Goal: Information Seeking & Learning: Learn about a topic

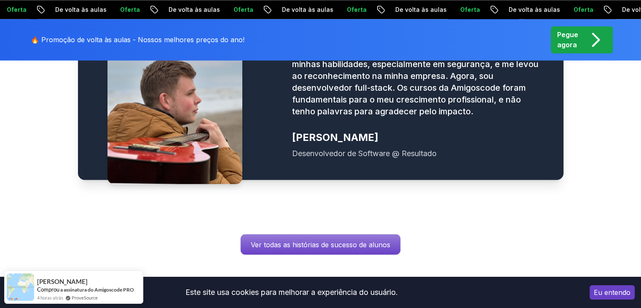
scroll to position [1517, 0]
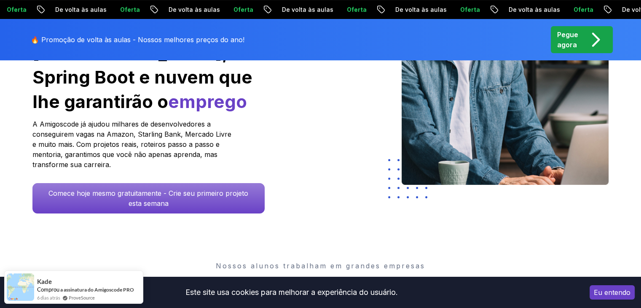
scroll to position [231, 0]
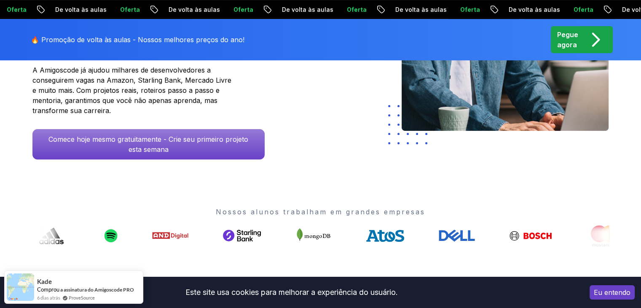
click at [616, 295] on font "Eu entendo" at bounding box center [612, 292] width 37 height 8
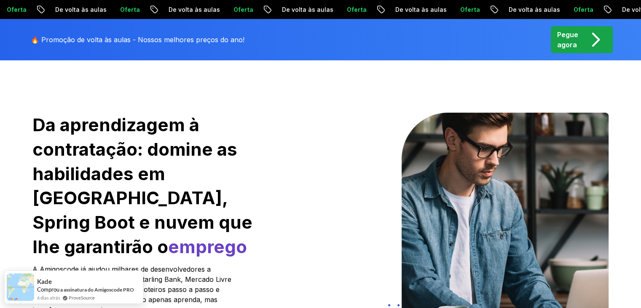
scroll to position [0, 0]
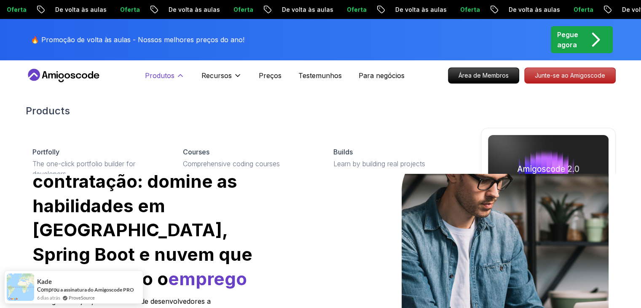
click at [178, 78] on icon at bounding box center [180, 75] width 8 height 8
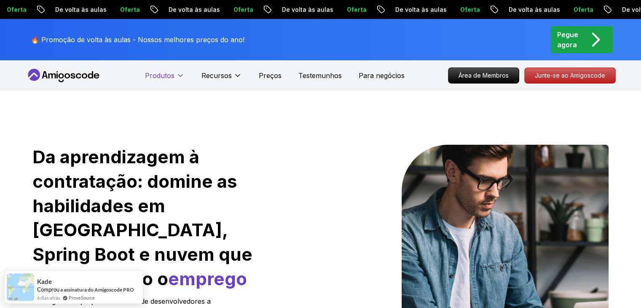
click at [180, 76] on icon at bounding box center [180, 75] width 8 height 8
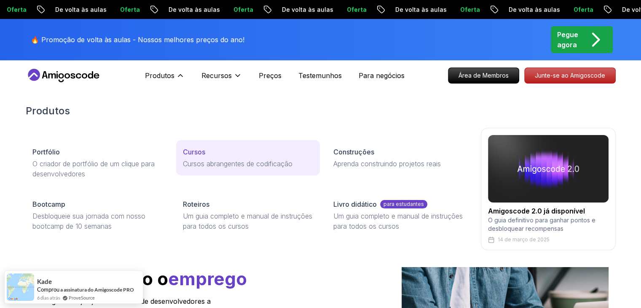
click at [204, 155] on p "Cursos" at bounding box center [194, 152] width 22 height 10
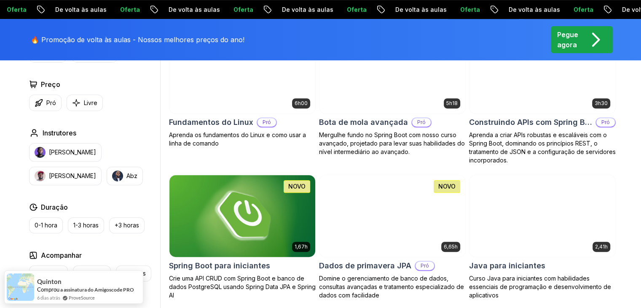
scroll to position [337, 0]
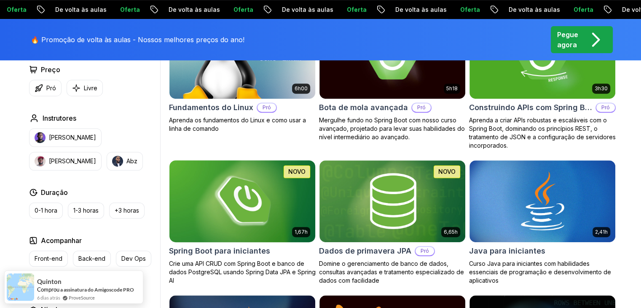
click at [225, 259] on p "Crie uma API CRUD com Spring Boot e banco de dados PostgreSQL usando Spring Dat…" at bounding box center [242, 271] width 147 height 25
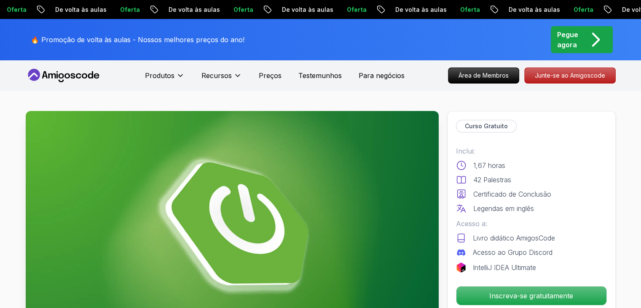
scroll to position [84, 0]
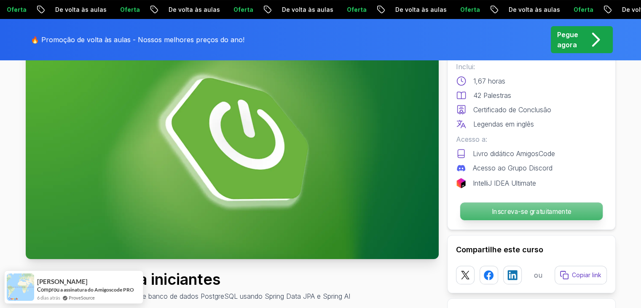
click at [525, 213] on font "Inscreva-se gratuitamente" at bounding box center [531, 211] width 80 height 8
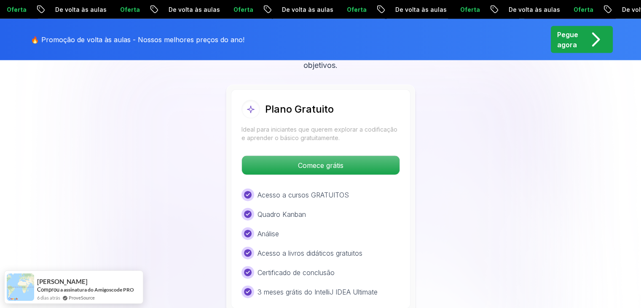
scroll to position [1864, 0]
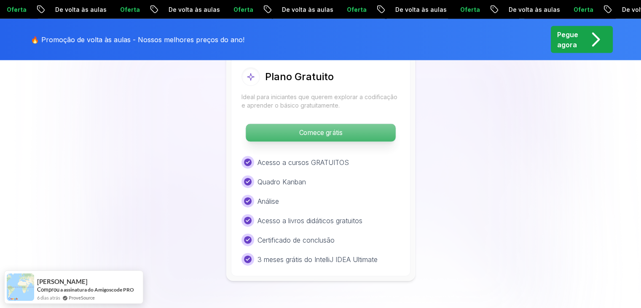
click at [322, 133] on font "Comece grátis" at bounding box center [320, 133] width 43 height 8
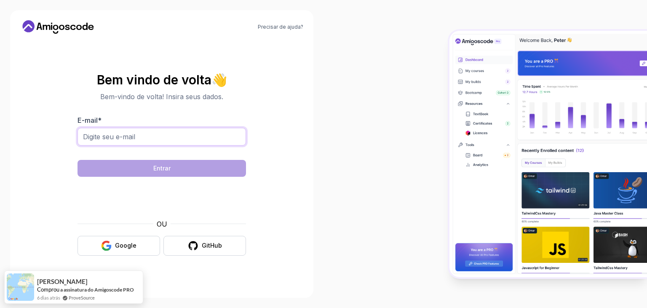
click at [170, 142] on input "E-mail *" at bounding box center [162, 137] width 169 height 18
type input "romariobritoads33@gmail.com"
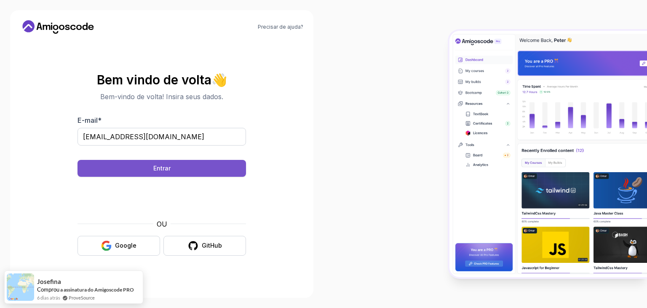
click at [181, 172] on button "Entrar" at bounding box center [162, 168] width 169 height 17
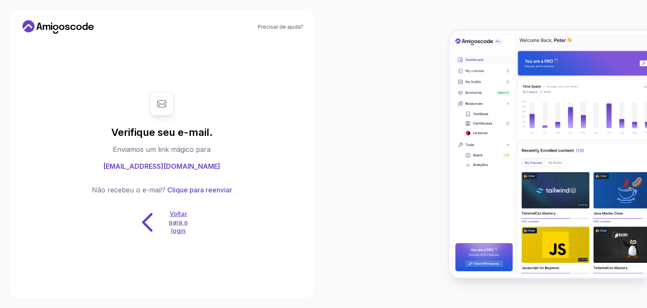
click at [173, 225] on p "Voltar para o login" at bounding box center [178, 221] width 27 height 25
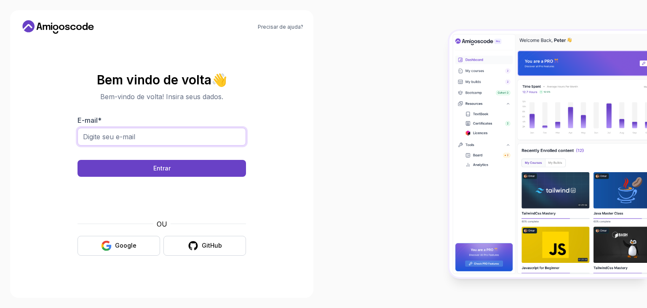
click at [136, 139] on input "E-mail *" at bounding box center [162, 137] width 169 height 18
type input "romariobritoads33@gmail.com"
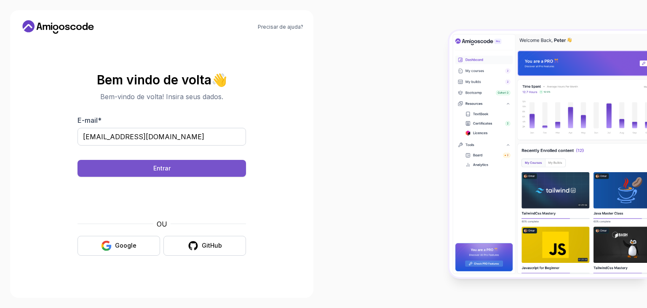
click at [174, 167] on button "Entrar" at bounding box center [162, 168] width 169 height 17
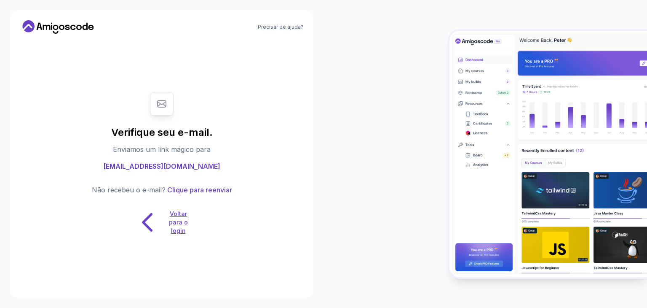
click at [172, 222] on font "Voltar para o login" at bounding box center [178, 222] width 19 height 24
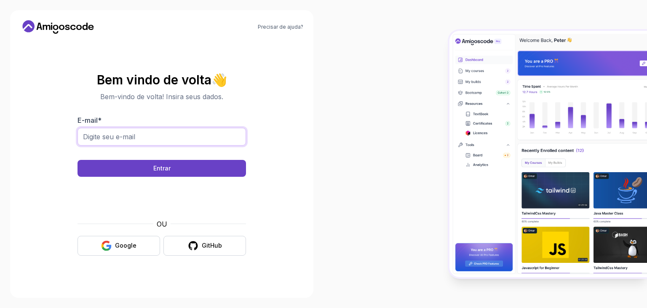
click at [138, 139] on input "E-mail *" at bounding box center [162, 137] width 169 height 18
type input "romariobritoads33@gmail.com"
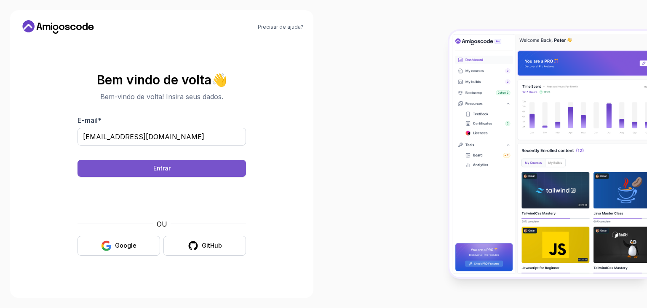
click at [174, 164] on button "Entrar" at bounding box center [162, 168] width 169 height 17
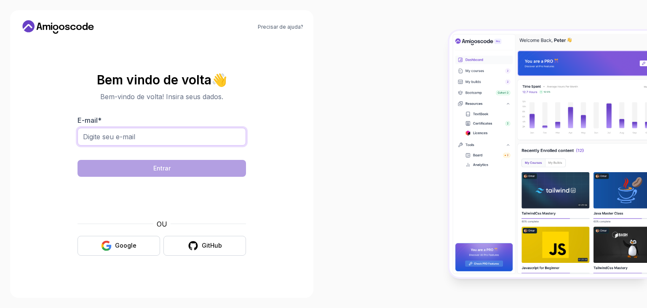
click at [206, 135] on input "E-mail *" at bounding box center [162, 137] width 169 height 18
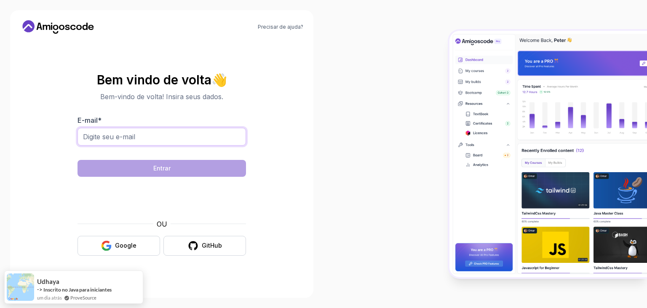
type input "[EMAIL_ADDRESS][DOMAIN_NAME]"
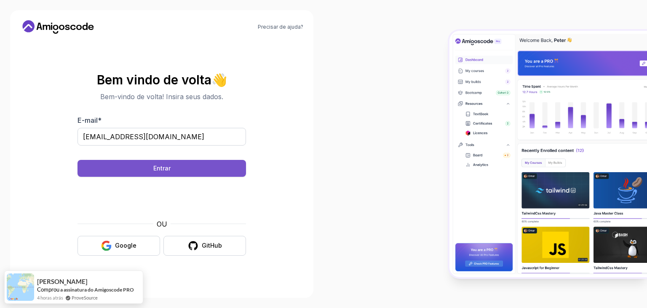
click at [192, 171] on button "Entrar" at bounding box center [162, 168] width 169 height 17
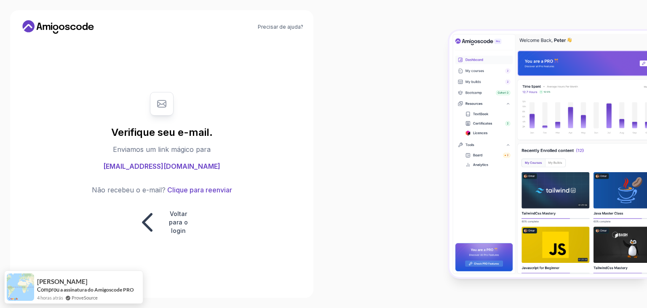
click at [444, 78] on body "Precisar de ajuda? Verifique seu e-mail. Enviamos um link mágico para romariobr…" at bounding box center [323, 154] width 647 height 308
click at [80, 31] on icon at bounding box center [58, 26] width 76 height 13
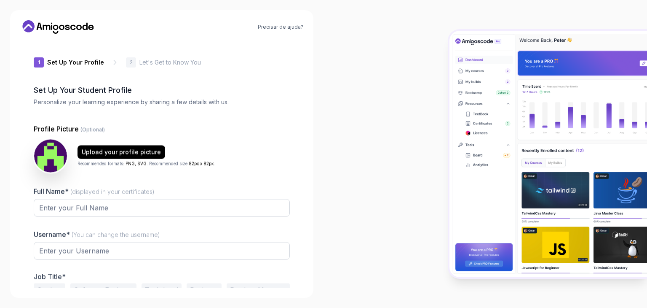
type input "sunnyowl7755f"
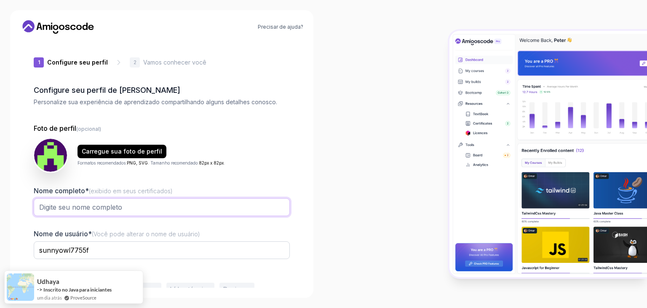
click at [122, 204] on input "Nome completo* (exibido em seus certificados)" at bounding box center [162, 207] width 256 height 18
click at [134, 205] on input "ROMARIO BRITO" at bounding box center [162, 207] width 256 height 18
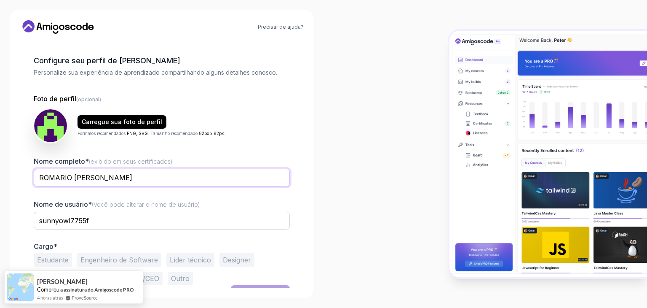
scroll to position [44, 0]
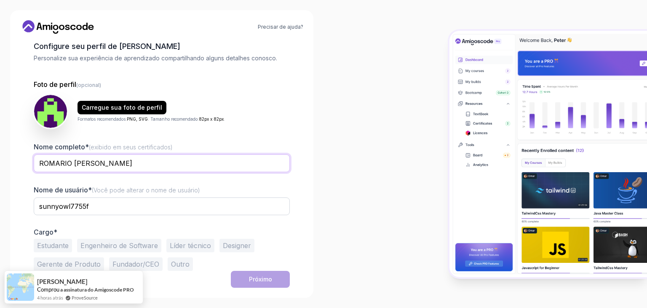
type input "ROMARIO BRITO SANTANA"
drag, startPoint x: 104, startPoint y: 204, endPoint x: 32, endPoint y: 206, distance: 71.3
click at [32, 206] on div "1 Configure seu perfil 1 Configure seu perfil 2 Vamos conhecer você Configure s…" at bounding box center [161, 120] width 283 height 247
type input "R"
type input "sunnyowl7755f"
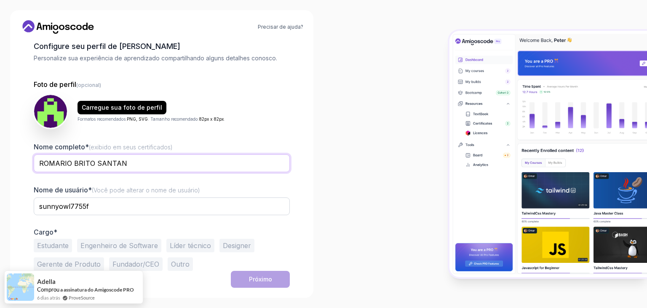
type input "ROMARIO BRITO SANTAN"
click at [113, 209] on input "sunnyowl7755f" at bounding box center [162, 206] width 256 height 18
click at [378, 228] on div at bounding box center [486, 154] width 324 height 308
click at [120, 204] on input "sunnyowl7755f" at bounding box center [162, 206] width 256 height 18
drag, startPoint x: 99, startPoint y: 206, endPoint x: 25, endPoint y: 206, distance: 73.3
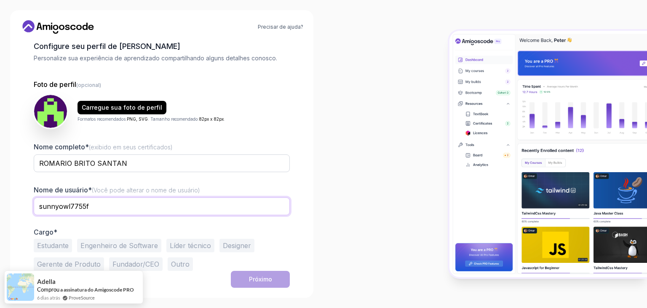
click at [25, 206] on div "1 Configure seu perfil 1 Configure seu perfil 2 Vamos conhecer você Configure s…" at bounding box center [161, 120] width 283 height 247
type input "ROMARIO1000"
click at [58, 246] on font "Estudante" at bounding box center [53, 245] width 32 height 8
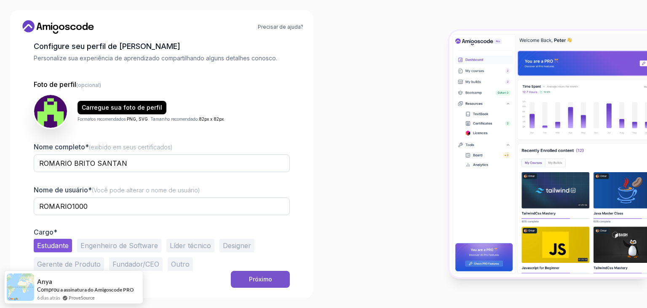
click at [256, 277] on font "Próximo" at bounding box center [260, 278] width 23 height 7
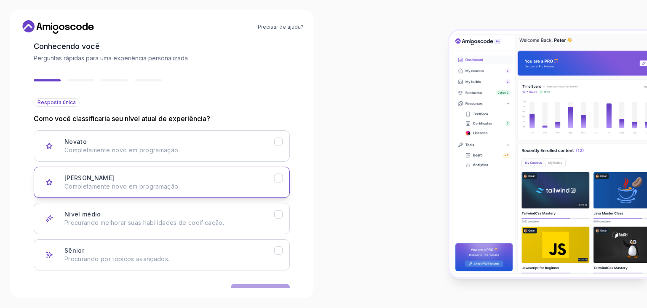
click at [148, 178] on div "Júnior Completamente novo em programação." at bounding box center [169, 182] width 210 height 17
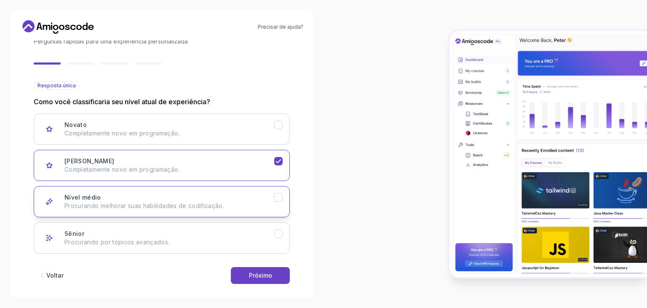
scroll to position [70, 0]
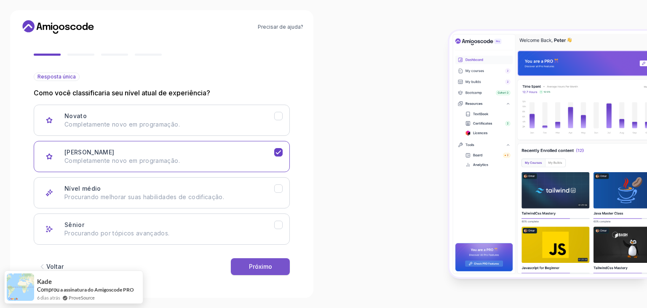
click at [260, 265] on font "Próximo" at bounding box center [260, 265] width 23 height 7
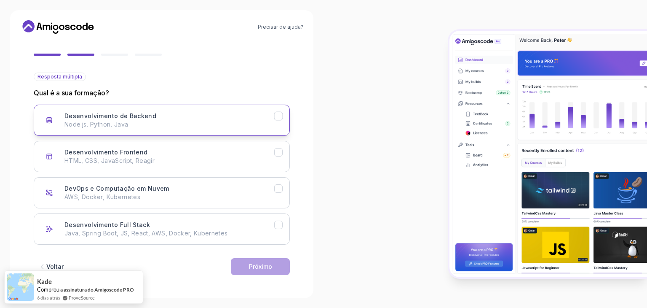
click at [158, 124] on p "Node.js, Python, Java" at bounding box center [169, 124] width 210 height 8
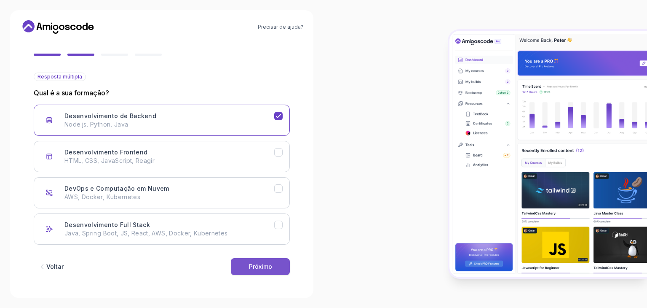
click at [258, 267] on font "Próximo" at bounding box center [260, 265] width 23 height 7
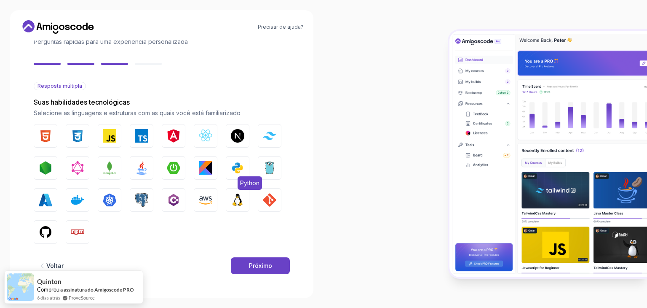
click at [241, 172] on img "button" at bounding box center [237, 167] width 13 height 13
click at [262, 264] on font "Próximo" at bounding box center [260, 265] width 23 height 7
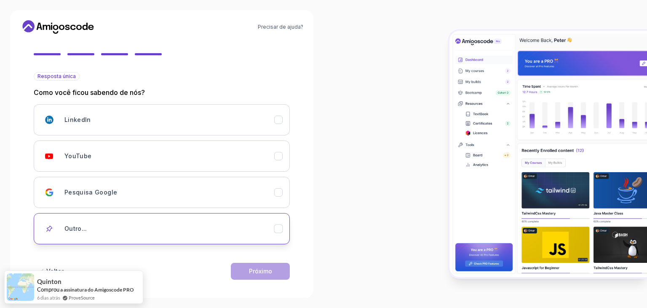
scroll to position [75, 0]
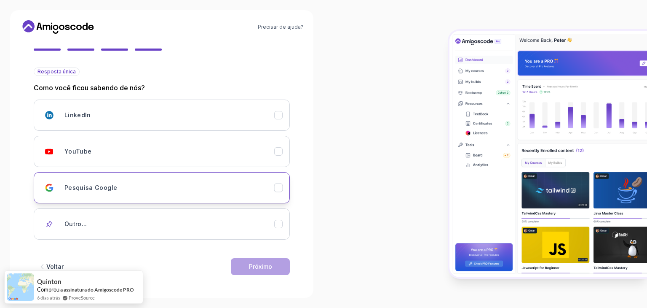
click at [206, 199] on button "Pesquisa Google" at bounding box center [162, 187] width 256 height 31
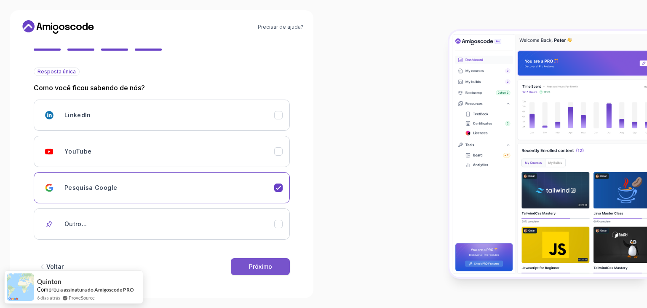
click at [270, 265] on font "Próximo" at bounding box center [260, 265] width 23 height 7
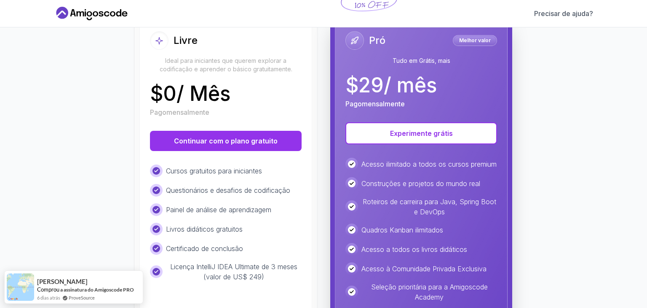
scroll to position [0, 0]
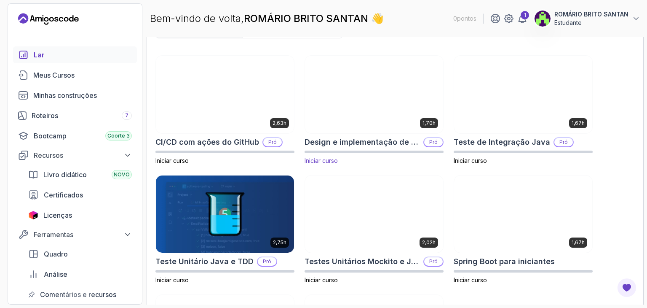
scroll to position [285, 0]
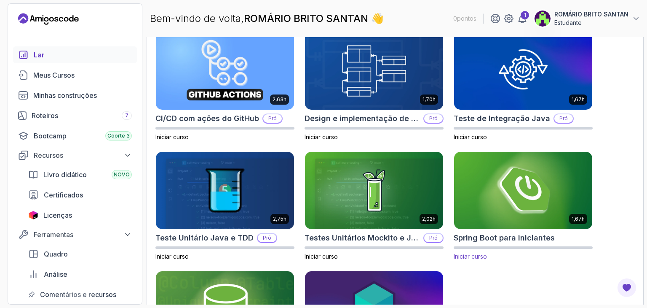
click at [516, 225] on img at bounding box center [523, 190] width 145 height 81
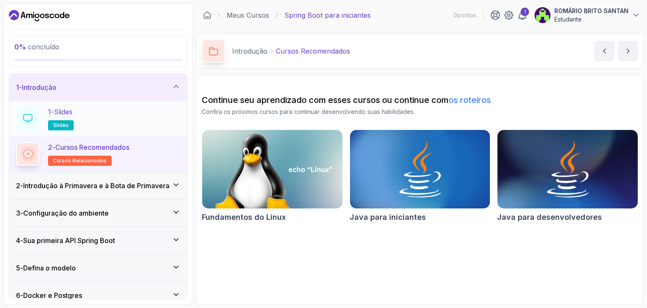
click at [88, 121] on div "1 - Slides slides" at bounding box center [98, 119] width 164 height 24
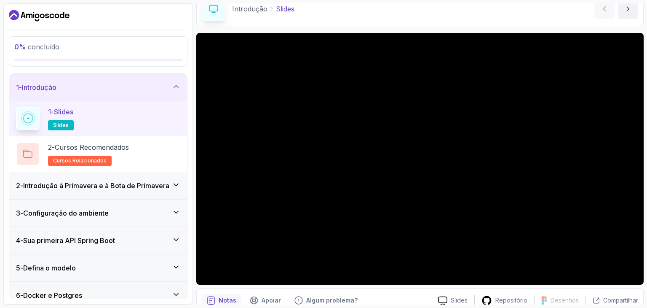
scroll to position [81, 0]
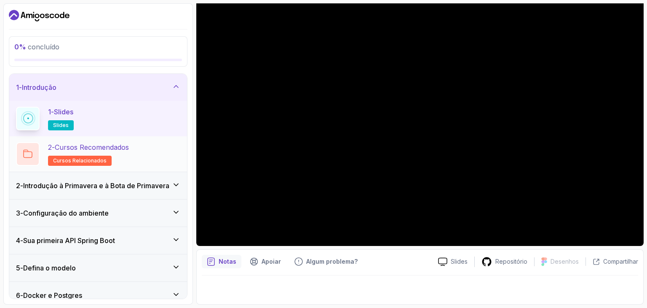
click at [121, 150] on p "2 - Cursos Recomendados" at bounding box center [88, 147] width 81 height 10
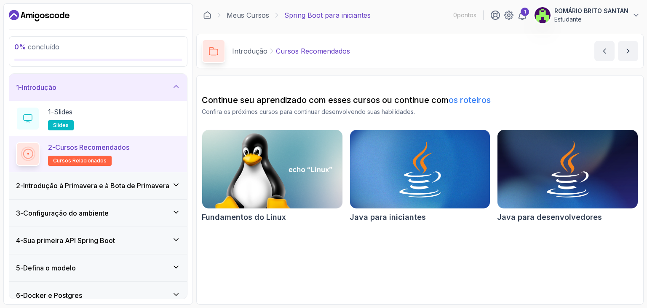
click at [177, 184] on icon at bounding box center [176, 184] width 4 height 2
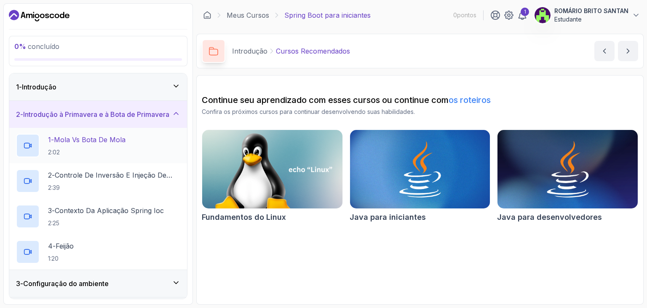
click at [111, 147] on h2 "1 - Mola vs Bota de Mola 2:02" at bounding box center [87, 145] width 78 height 22
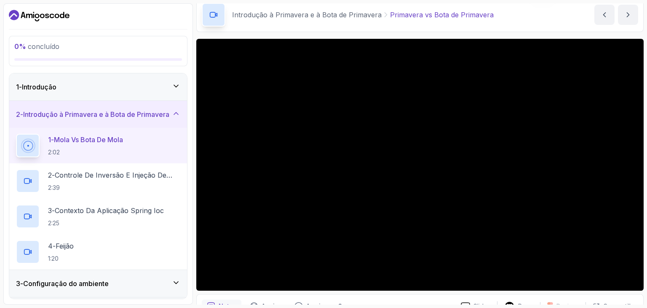
scroll to position [81, 0]
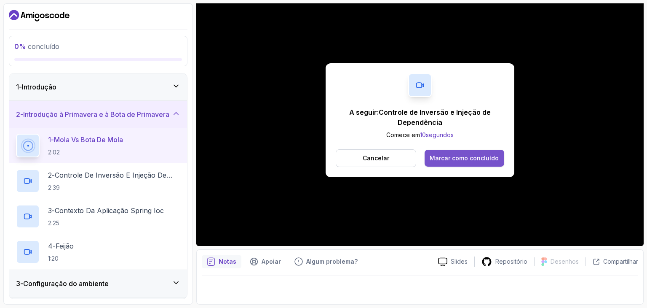
click at [447, 158] on font "Marcar como concluído" at bounding box center [464, 157] width 69 height 7
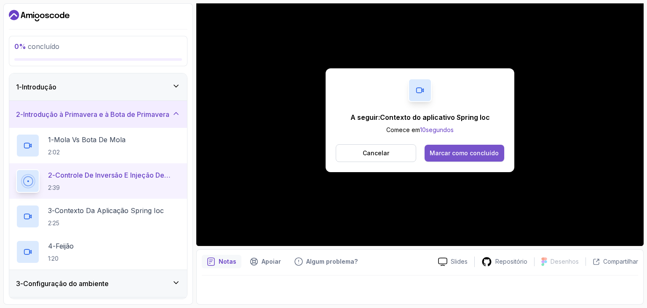
click at [453, 155] on font "Marcar como concluído" at bounding box center [464, 152] width 69 height 7
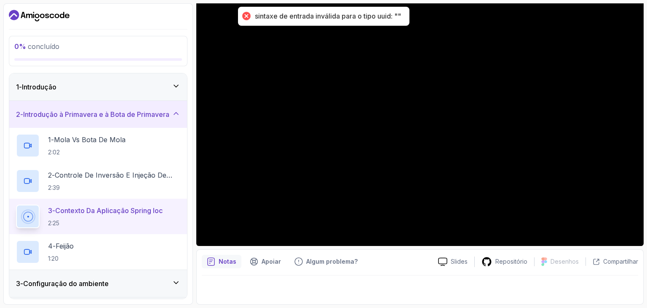
click at [137, 213] on font "Contexto da Aplicação Spring Ioc" at bounding box center [108, 210] width 107 height 8
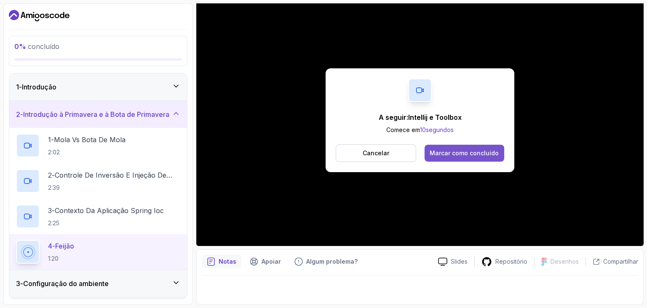
click at [458, 155] on font "Marcar como concluído" at bounding box center [464, 152] width 69 height 7
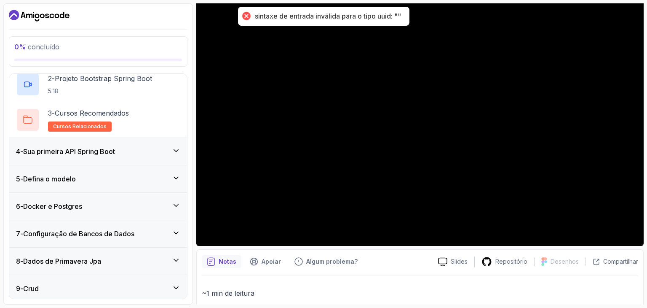
scroll to position [42, 0]
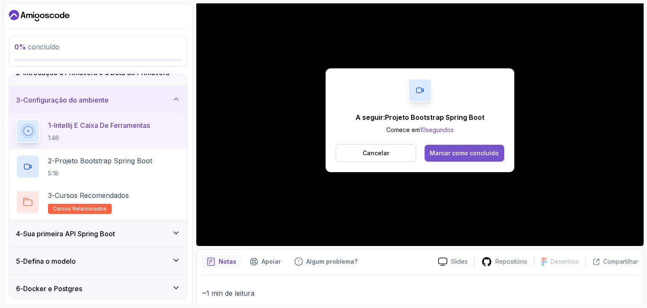
click at [475, 148] on button "Marcar como concluído" at bounding box center [465, 153] width 80 height 17
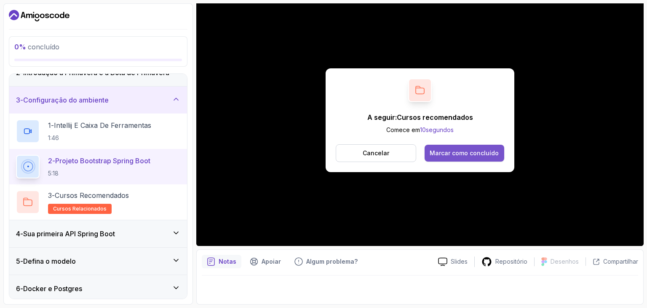
click at [474, 154] on font "Marcar como concluído" at bounding box center [464, 152] width 69 height 7
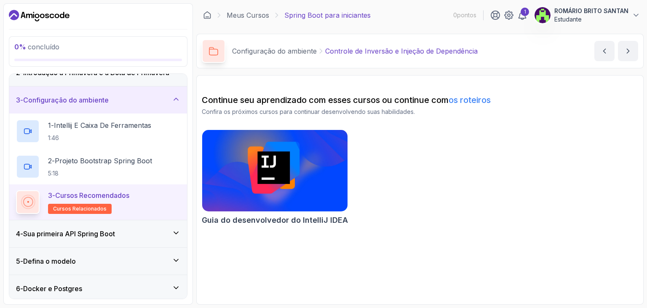
click at [259, 188] on img at bounding box center [274, 171] width 153 height 86
click at [174, 230] on icon at bounding box center [176, 232] width 8 height 8
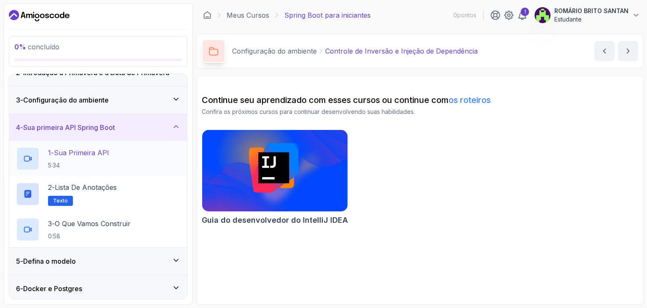
click at [120, 153] on div "1 - Sua primeira API 5:34" at bounding box center [98, 159] width 164 height 24
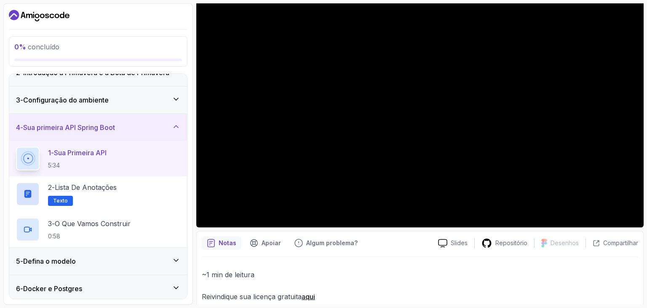
scroll to position [115, 0]
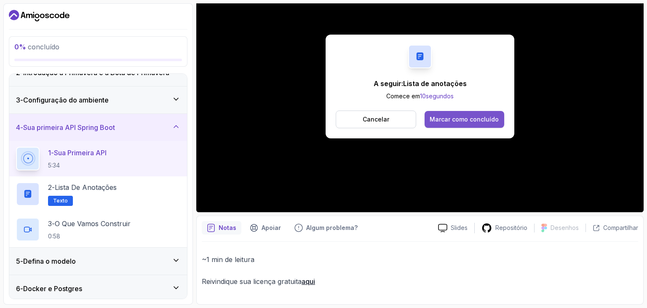
click at [469, 118] on font "Marcar como concluído" at bounding box center [464, 118] width 69 height 7
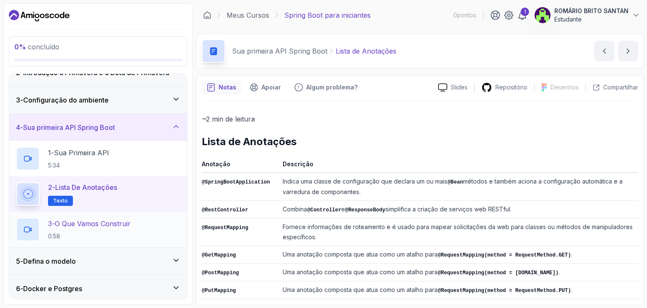
click at [108, 226] on font "O que vamos construir" at bounding box center [93, 223] width 76 height 8
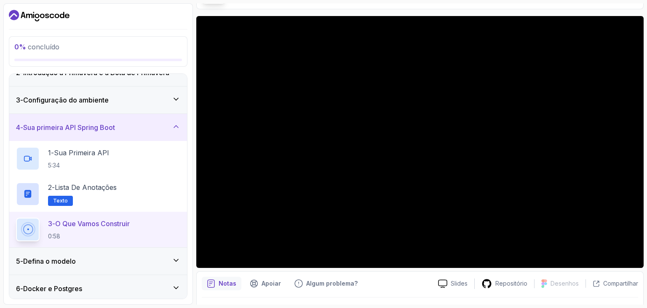
scroll to position [81, 0]
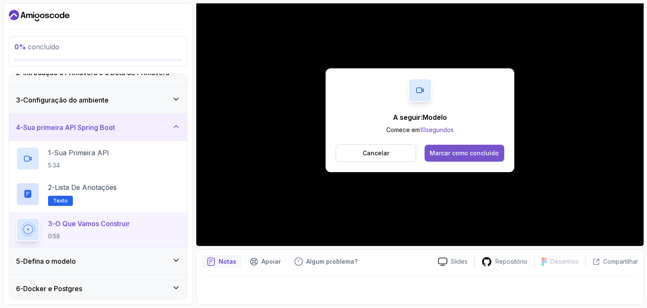
click at [467, 147] on button "Marcar como concluído" at bounding box center [465, 153] width 80 height 17
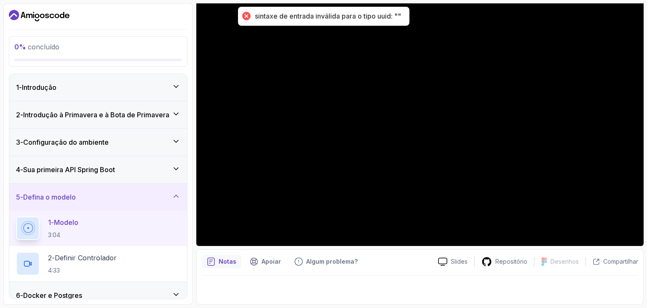
click at [177, 112] on icon at bounding box center [176, 114] width 8 height 8
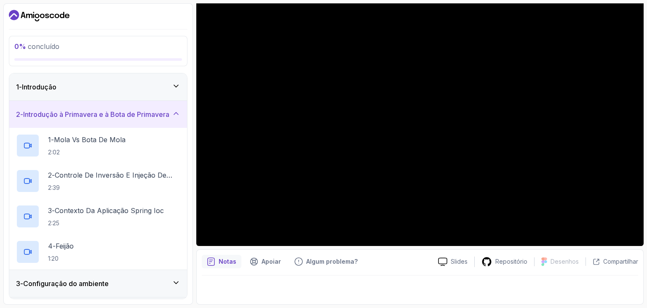
click at [179, 113] on icon at bounding box center [176, 113] width 8 height 8
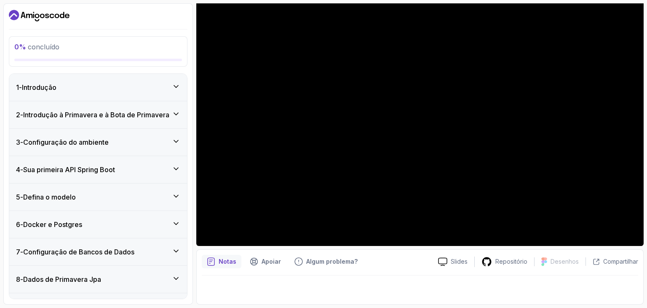
click at [173, 85] on icon at bounding box center [176, 86] width 8 height 8
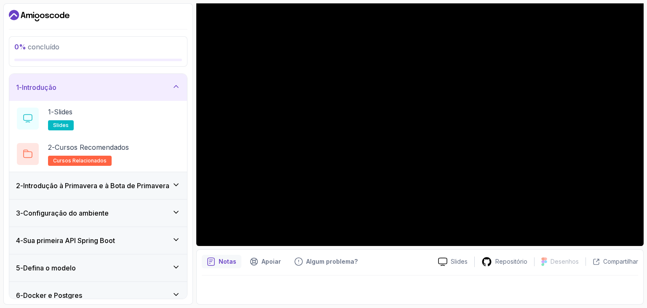
click at [175, 185] on icon at bounding box center [176, 184] width 8 height 8
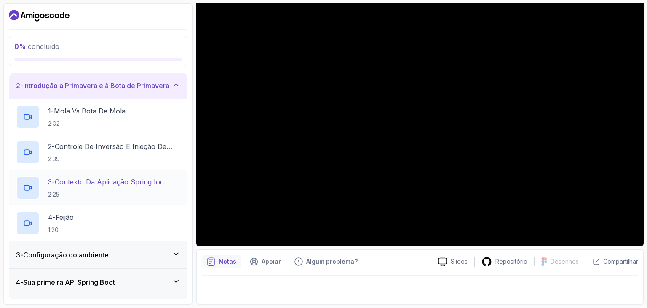
scroll to position [84, 0]
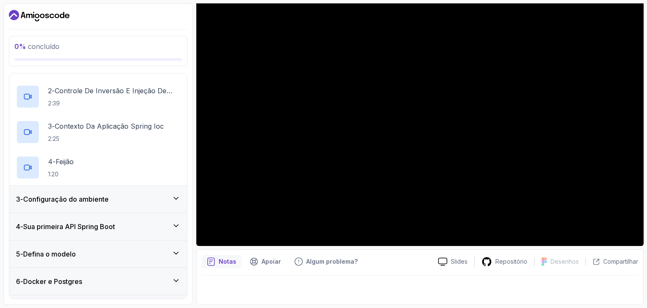
click at [173, 196] on icon at bounding box center [176, 198] width 8 height 8
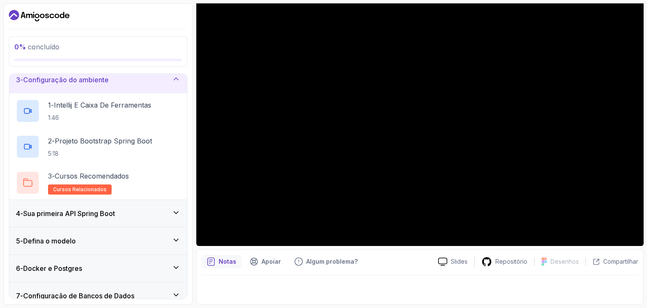
scroll to position [62, 0]
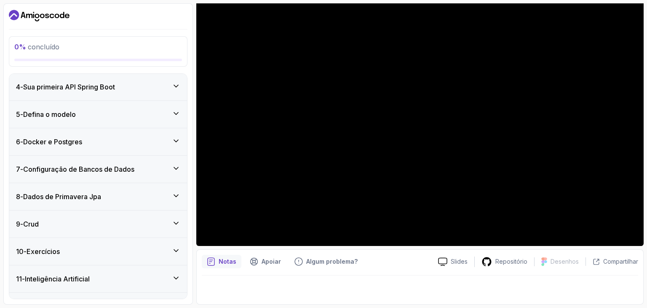
click at [176, 90] on div "4 - Sua primeira API Spring Boot" at bounding box center [98, 87] width 164 height 10
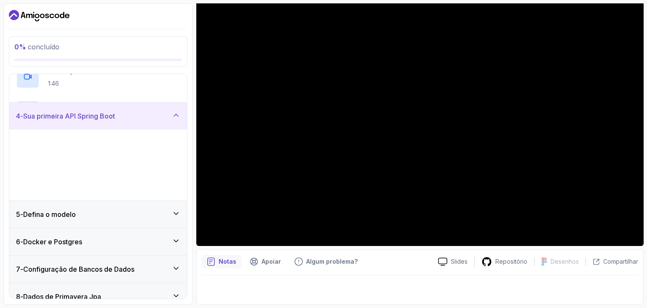
scroll to position [83, 0]
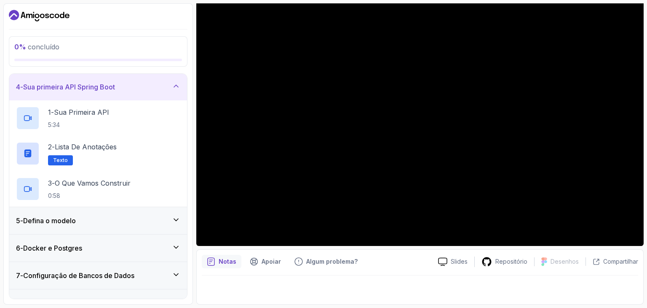
click at [176, 90] on div "4 - Sua primeira API Spring Boot" at bounding box center [98, 87] width 164 height 10
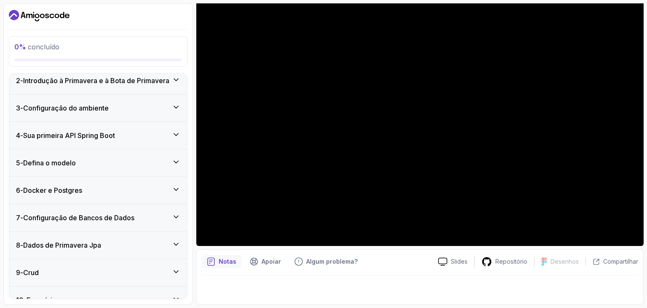
scroll to position [0, 0]
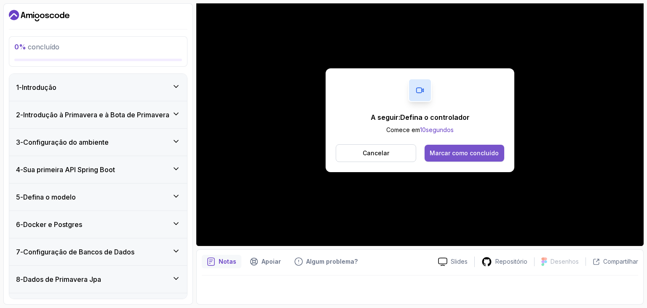
click at [467, 153] on font "Marcar como concluído" at bounding box center [464, 152] width 69 height 7
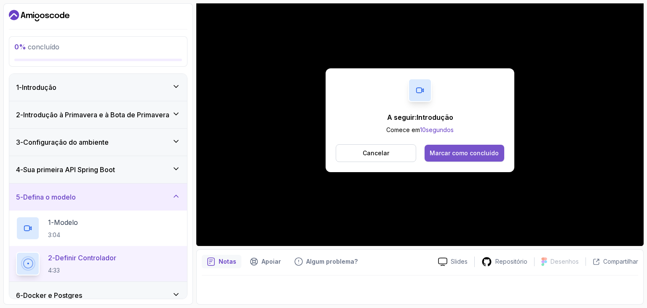
click at [479, 154] on font "Marcar como concluído" at bounding box center [464, 152] width 69 height 7
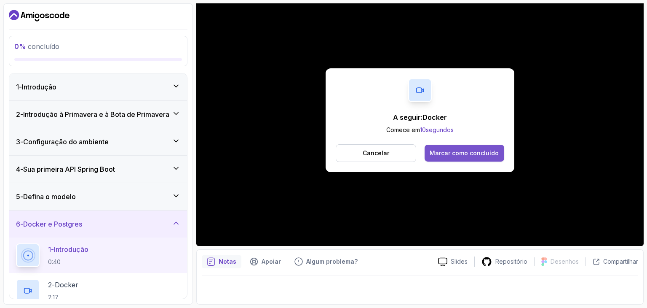
click at [460, 150] on font "Marcar como concluído" at bounding box center [464, 152] width 69 height 7
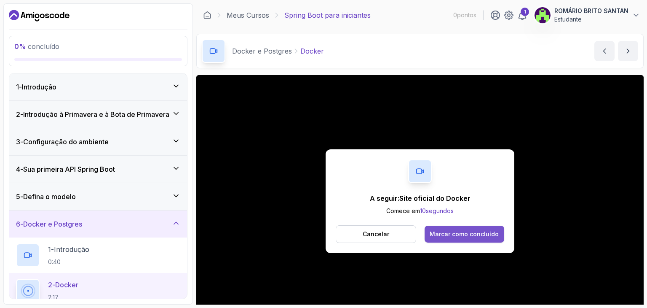
click at [469, 233] on font "Marcar como concluído" at bounding box center [464, 233] width 69 height 7
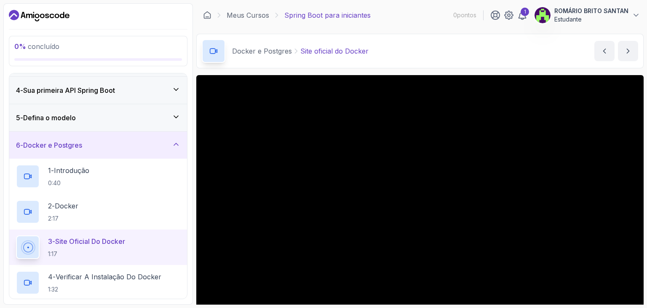
scroll to position [84, 0]
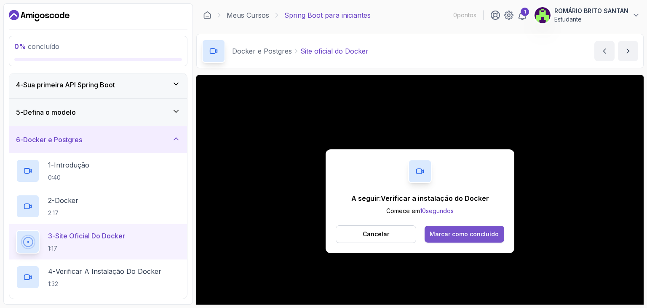
click at [462, 230] on button "Marcar como concluído" at bounding box center [465, 233] width 80 height 17
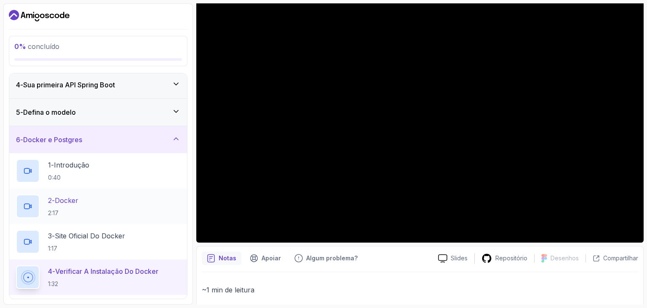
scroll to position [42, 0]
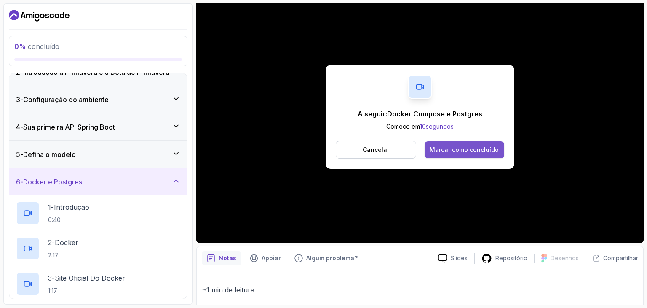
click at [455, 147] on button "Marcar como concluído" at bounding box center [465, 149] width 80 height 17
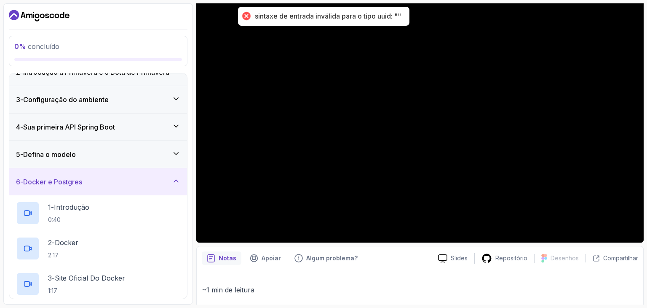
click at [245, 17] on div at bounding box center [246, 16] width 12 height 12
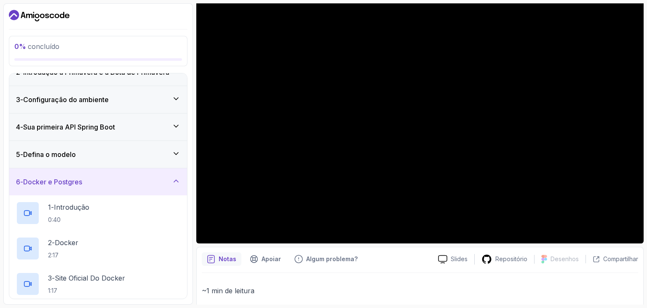
scroll to position [84, 0]
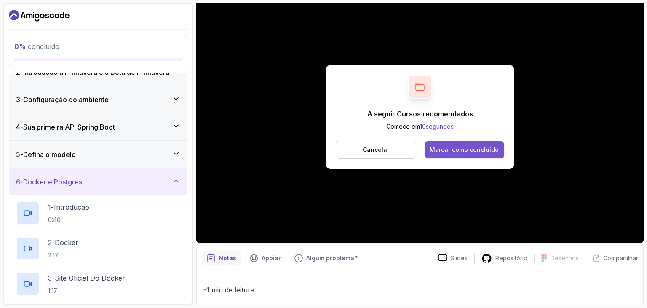
click at [469, 150] on font "Marcar como concluído" at bounding box center [464, 149] width 69 height 7
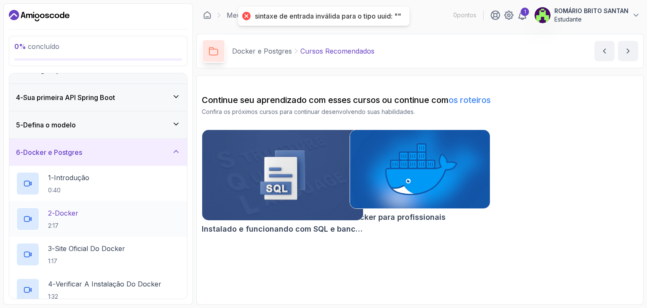
scroll to position [84, 0]
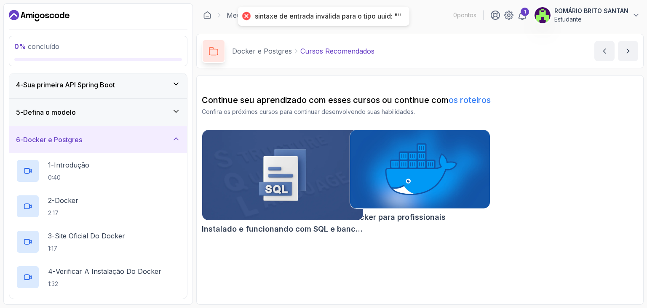
click at [289, 176] on img at bounding box center [282, 175] width 169 height 95
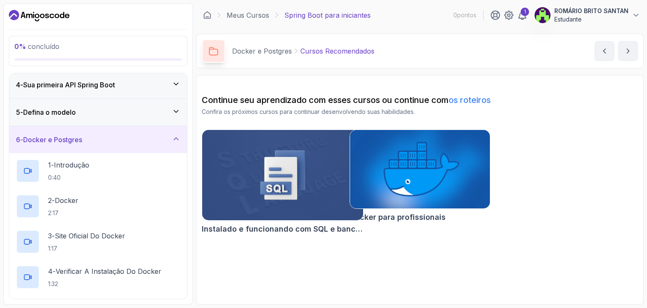
click at [396, 162] on img at bounding box center [419, 169] width 147 height 83
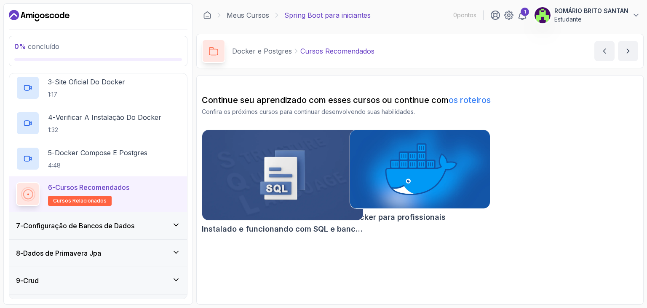
scroll to position [295, 0]
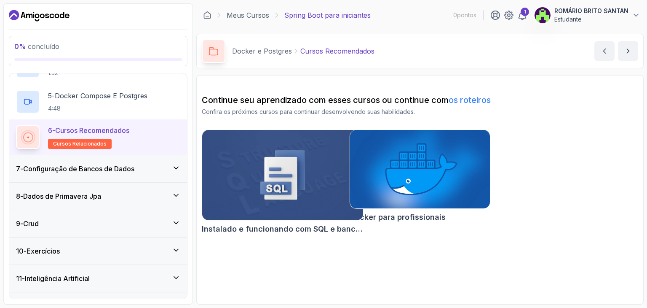
click at [181, 165] on div "7 - Configuração de Bancos de Dados" at bounding box center [98, 168] width 178 height 27
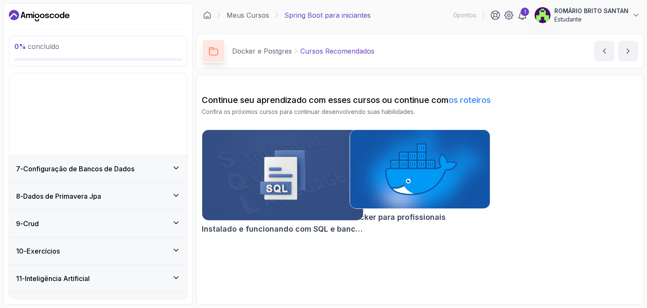
scroll to position [102, 0]
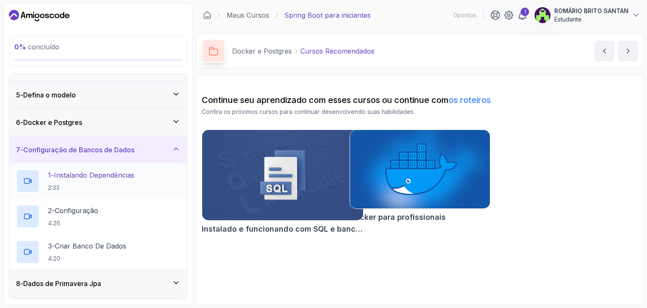
click at [114, 177] on font "Instalando Dependências" at bounding box center [94, 175] width 80 height 8
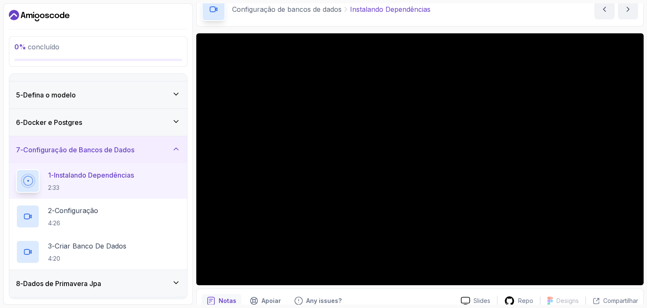
scroll to position [42, 0]
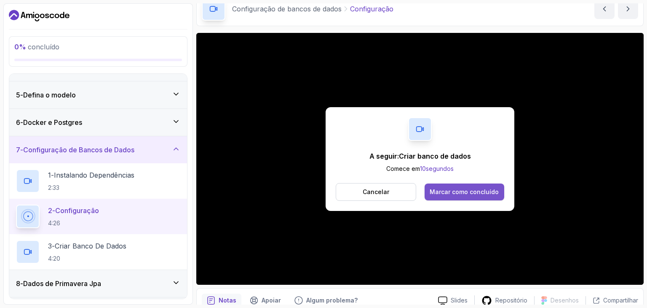
click at [475, 191] on font "Marcar como concluído" at bounding box center [464, 191] width 69 height 7
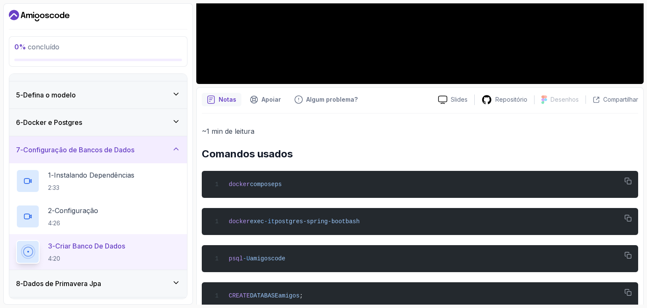
scroll to position [265, 0]
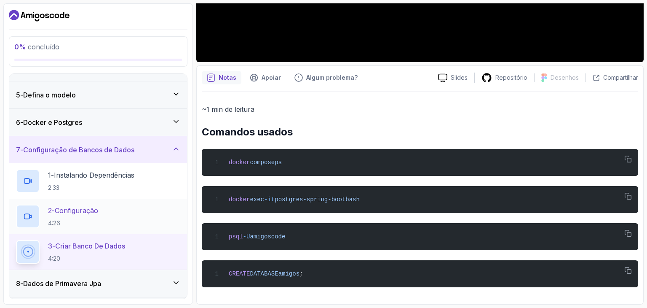
click at [95, 210] on font "Configuração" at bounding box center [76, 210] width 43 height 8
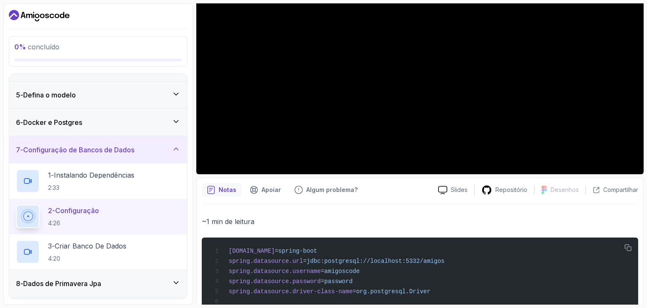
scroll to position [62, 0]
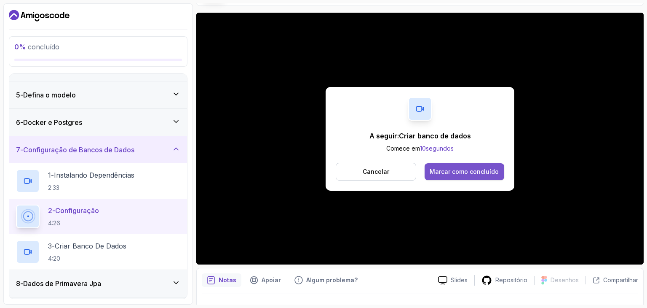
click at [487, 171] on font "Marcar como concluído" at bounding box center [464, 171] width 69 height 7
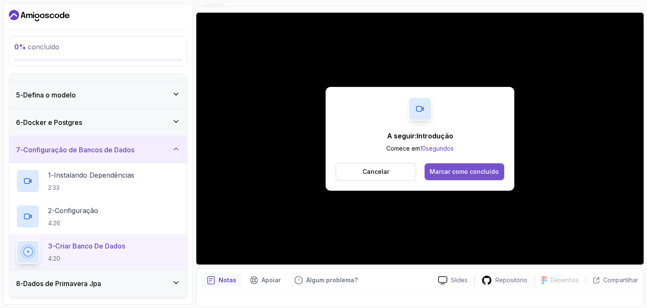
click at [477, 176] on button "Marcar como concluído" at bounding box center [465, 171] width 80 height 17
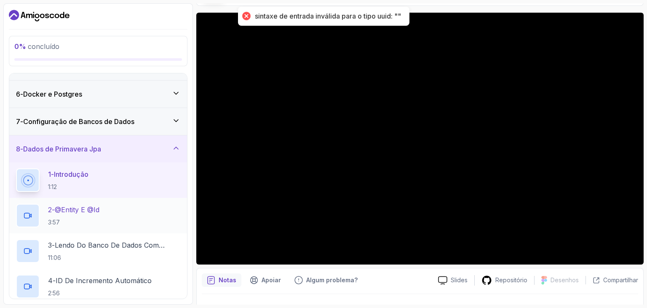
scroll to position [144, 0]
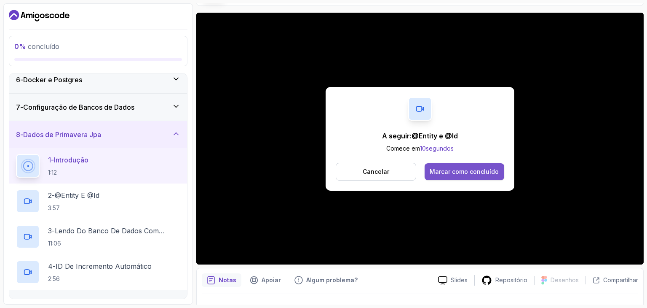
click at [476, 168] on font "Marcar como concluído" at bounding box center [464, 171] width 69 height 7
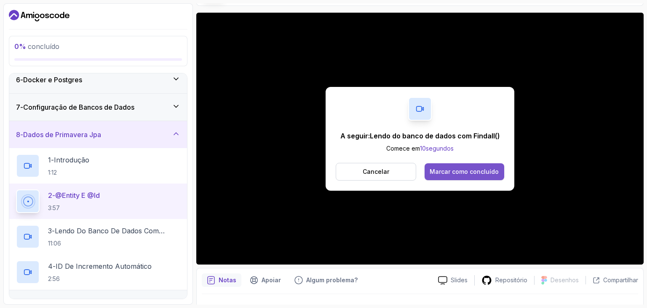
click at [469, 168] on font "Marcar como concluído" at bounding box center [464, 171] width 69 height 7
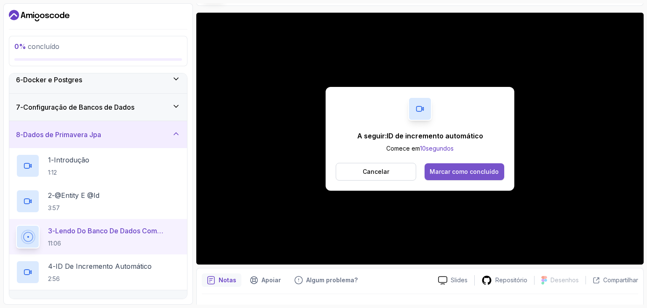
click at [480, 171] on font "Marcar como concluído" at bounding box center [464, 171] width 69 height 7
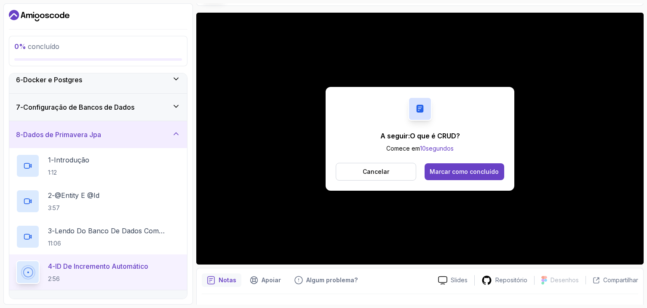
click at [472, 158] on div "A seguir: O que é CRUD? Comece em 10 segundos Cancelar Marcar como concluído" at bounding box center [420, 139] width 189 height 104
drag, startPoint x: 474, startPoint y: 166, endPoint x: 473, endPoint y: 176, distance: 10.1
click at [474, 166] on button "Marcar como concluído" at bounding box center [465, 171] width 80 height 17
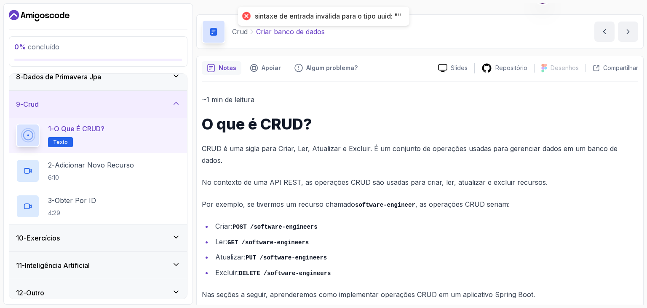
scroll to position [208, 0]
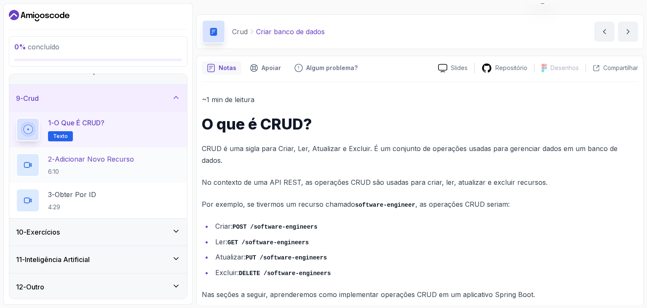
click at [119, 159] on font "Adicionar novo recurso" at bounding box center [94, 159] width 79 height 8
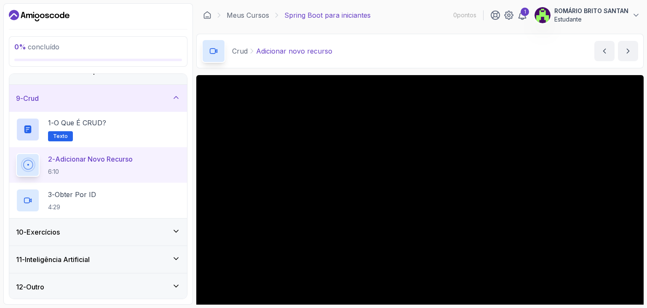
scroll to position [81, 0]
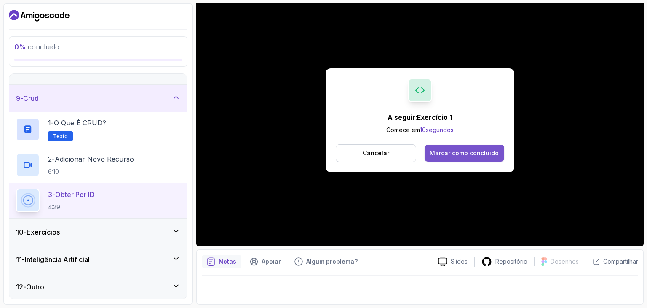
click at [455, 155] on font "Marcar como concluído" at bounding box center [464, 152] width 69 height 7
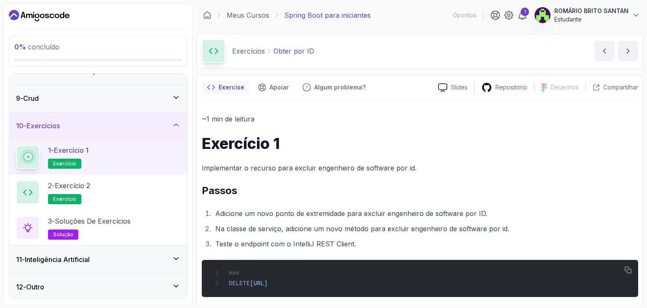
scroll to position [9, 0]
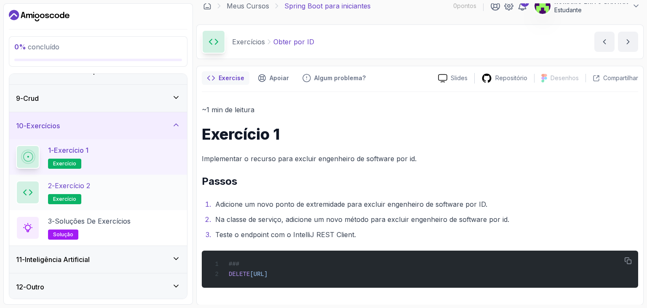
click at [90, 186] on font "Exercício 2" at bounding box center [72, 185] width 35 height 8
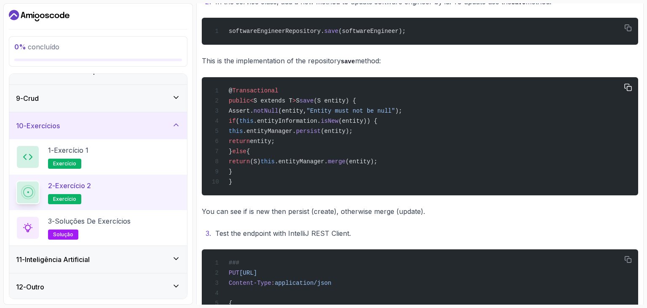
scroll to position [286, 0]
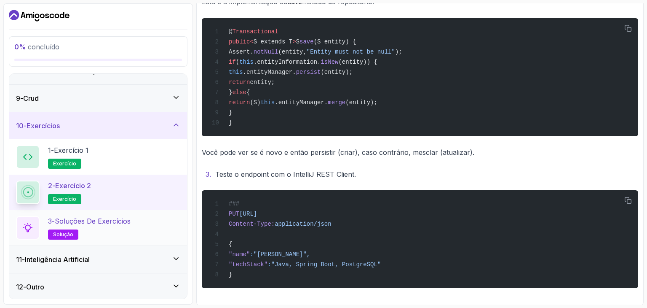
click at [92, 225] on h2 "3 - Soluções de Exercícios solução" at bounding box center [89, 228] width 83 height 24
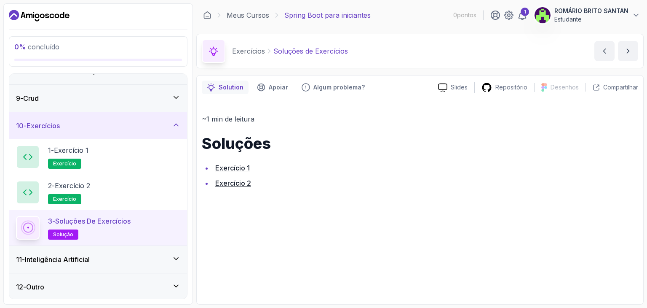
click at [243, 168] on font "Exercício 1" at bounding box center [232, 167] width 35 height 8
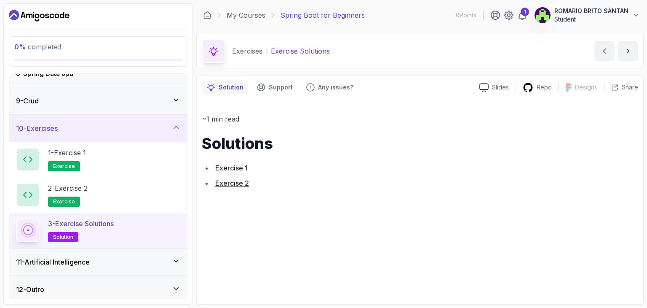
scroll to position [208, 0]
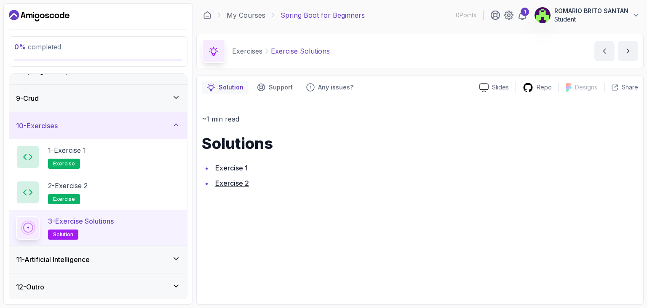
click at [174, 257] on icon at bounding box center [176, 258] width 8 height 8
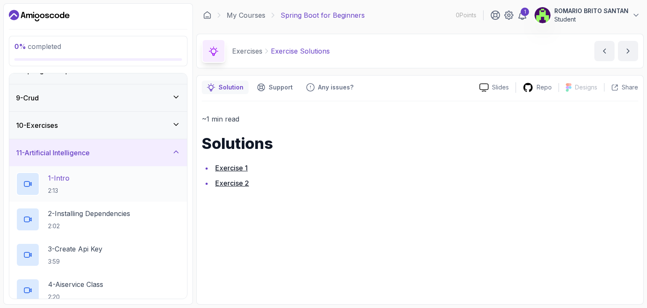
click at [86, 185] on div "1 - Intro 2:13" at bounding box center [98, 184] width 164 height 24
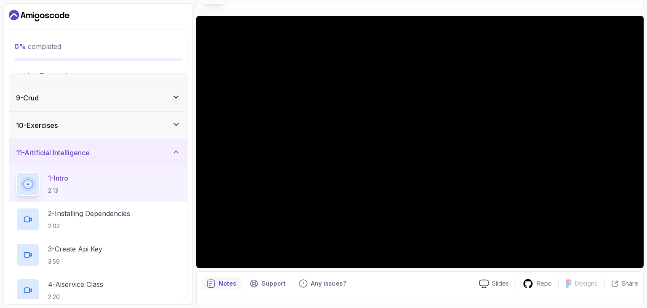
scroll to position [84, 0]
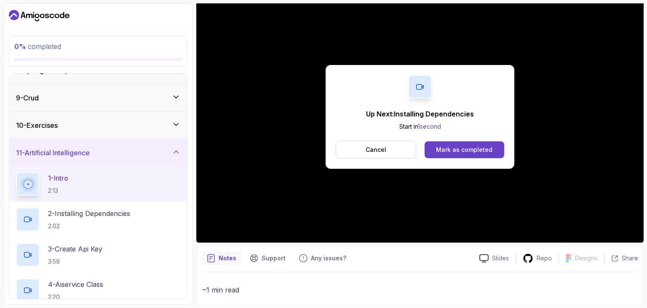
scroll to position [81, 0]
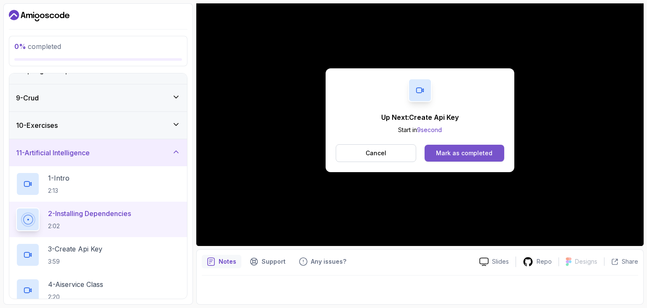
click at [471, 155] on div "Mark as completed" at bounding box center [464, 153] width 56 height 8
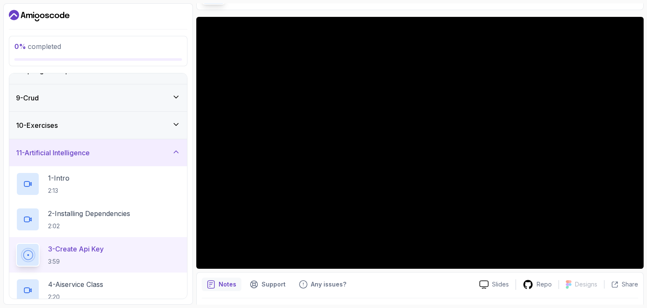
scroll to position [126, 0]
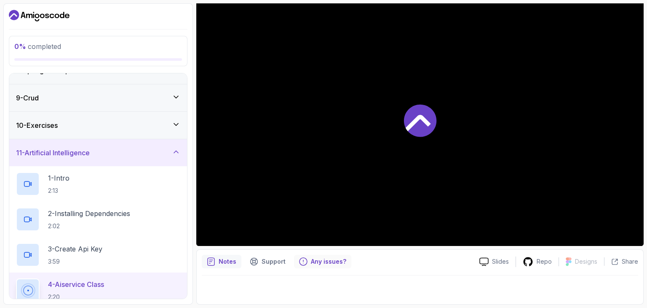
scroll to position [81, 0]
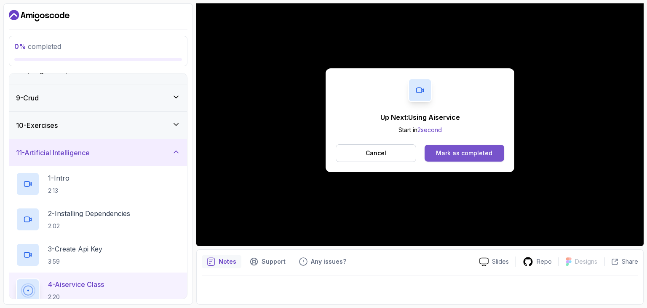
click at [469, 154] on div "Mark as completed" at bounding box center [464, 153] width 56 height 8
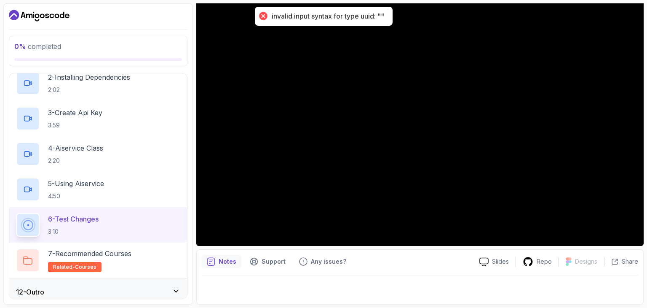
scroll to position [350, 0]
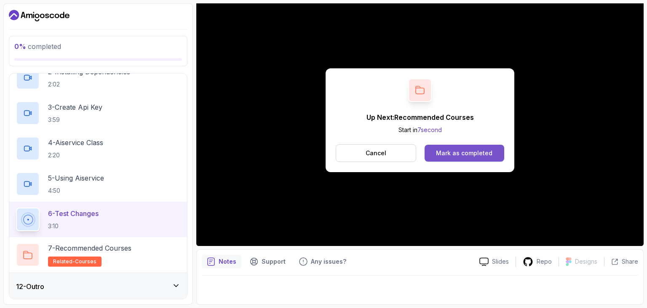
click at [463, 150] on div "Mark as completed" at bounding box center [464, 153] width 56 height 8
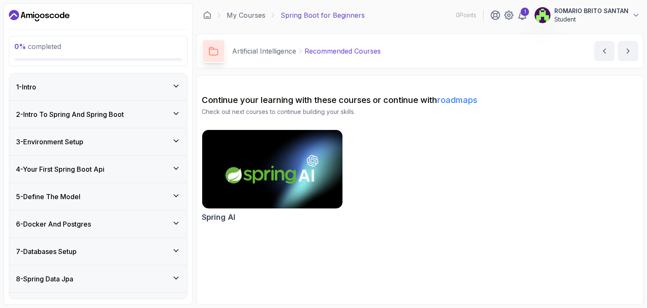
click at [278, 185] on img at bounding box center [272, 169] width 147 height 83
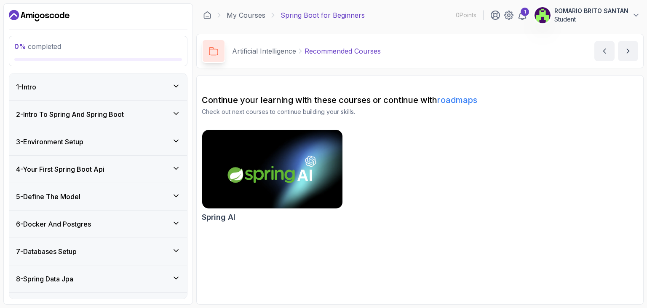
click at [175, 89] on icon at bounding box center [176, 86] width 8 height 8
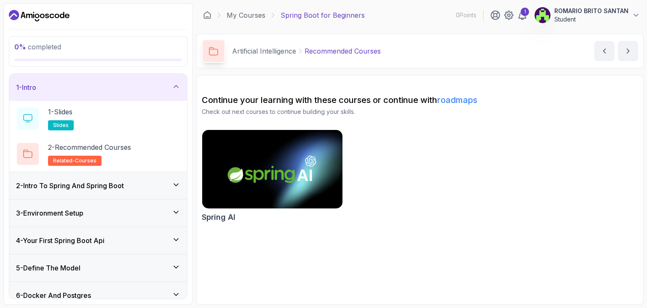
click at [173, 90] on div "1 - Intro" at bounding box center [98, 87] width 164 height 10
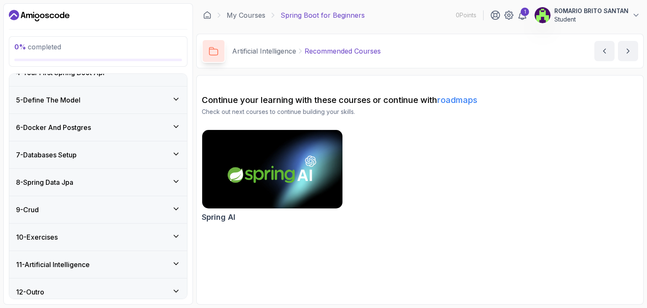
scroll to position [102, 0]
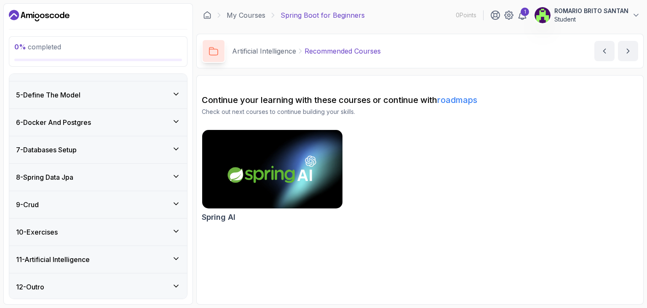
click at [176, 283] on icon at bounding box center [176, 285] width 8 height 8
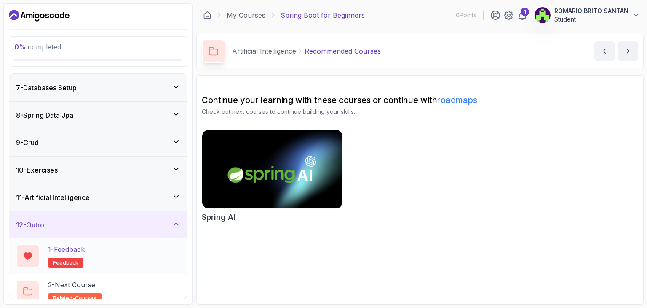
scroll to position [173, 0]
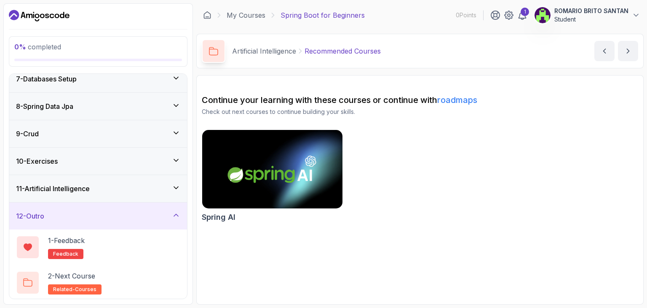
click at [178, 212] on icon at bounding box center [176, 215] width 8 height 8
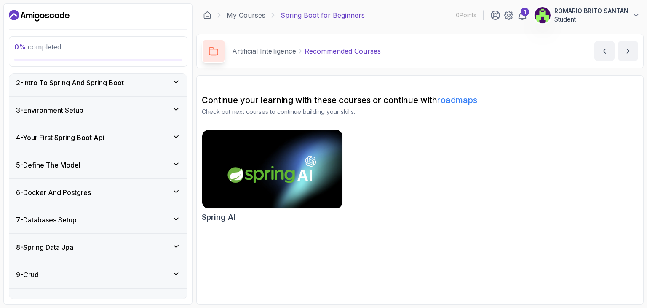
scroll to position [0, 0]
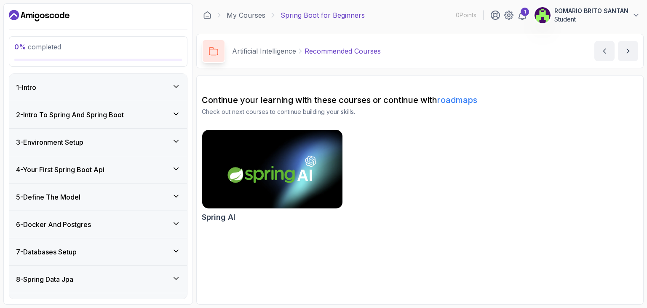
click at [177, 222] on icon at bounding box center [176, 223] width 8 height 8
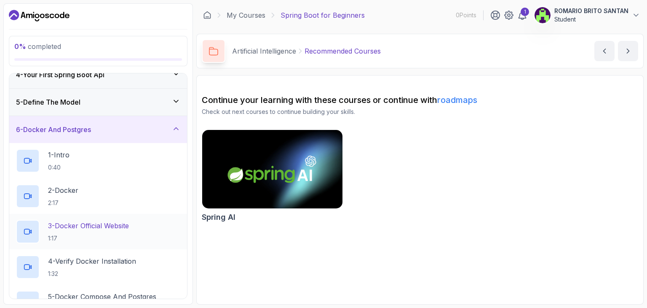
scroll to position [84, 0]
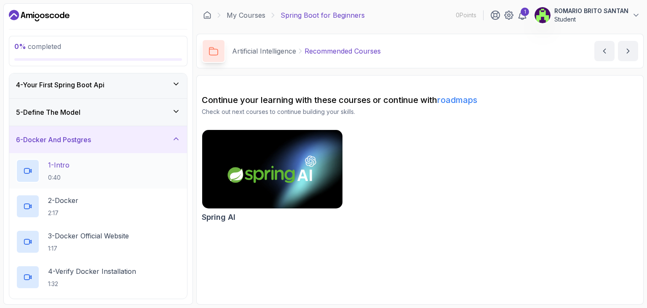
click at [176, 166] on div "1 - Intro 0:40" at bounding box center [98, 171] width 164 height 24
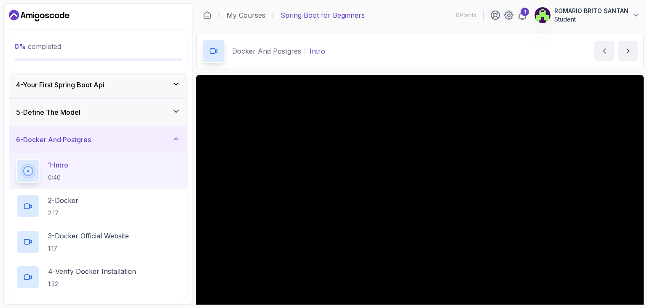
drag, startPoint x: 162, startPoint y: 165, endPoint x: 34, endPoint y: 176, distance: 128.6
click at [34, 176] on icon at bounding box center [28, 171] width 20 height 20
click at [29, 171] on icon at bounding box center [28, 170] width 19 height 19
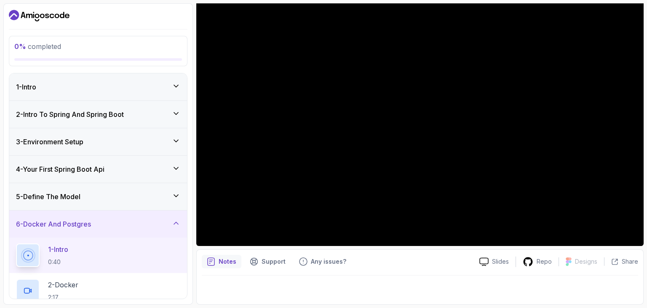
click at [176, 225] on icon at bounding box center [176, 223] width 8 height 8
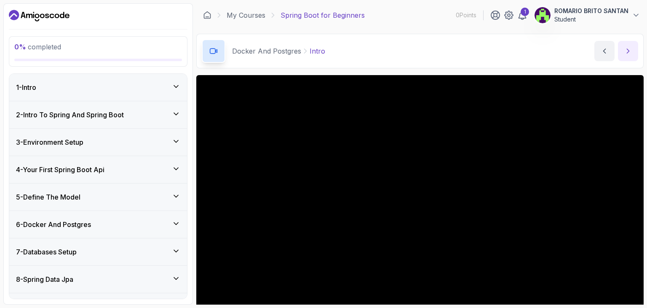
click at [629, 50] on icon "next content" at bounding box center [628, 51] width 8 height 8
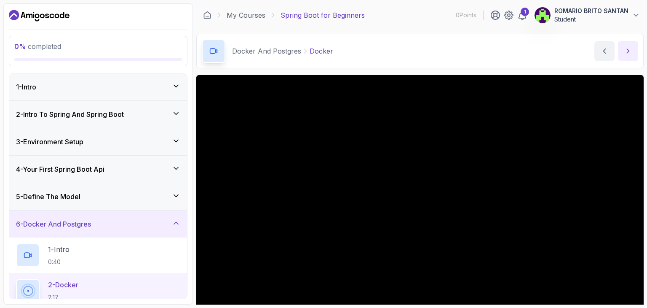
click at [629, 53] on icon "next content" at bounding box center [628, 51] width 8 height 8
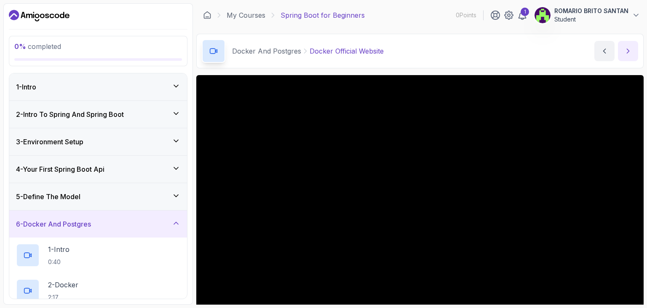
click at [629, 53] on icon "next content" at bounding box center [628, 51] width 8 height 8
click at [629, 54] on icon "next content" at bounding box center [628, 51] width 8 height 8
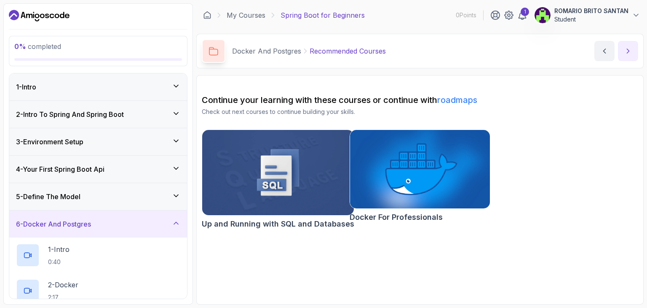
click at [628, 54] on icon "next content" at bounding box center [628, 51] width 8 height 8
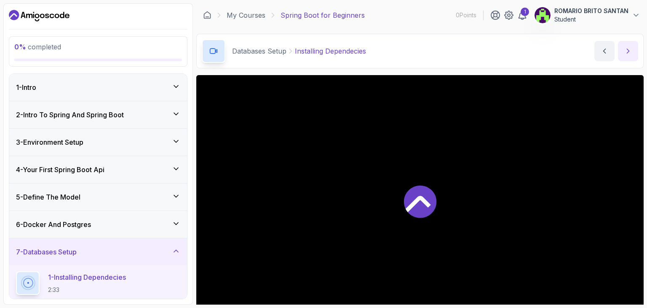
click at [627, 55] on button "next content" at bounding box center [628, 51] width 20 height 20
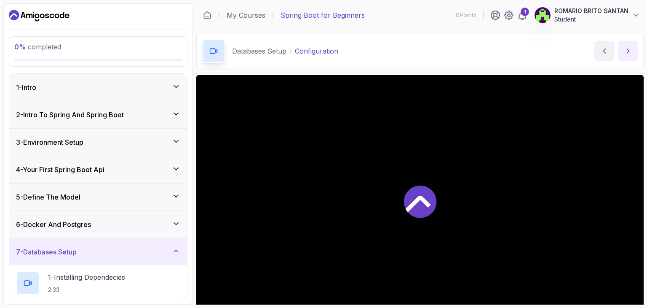
click at [627, 55] on button "next content" at bounding box center [628, 51] width 20 height 20
click at [626, 55] on button "next content" at bounding box center [628, 51] width 20 height 20
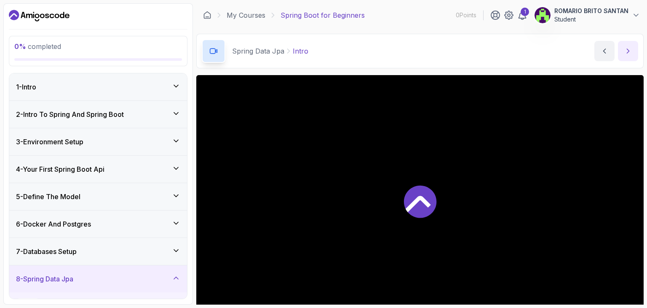
click at [626, 56] on button "next content" at bounding box center [628, 51] width 20 height 20
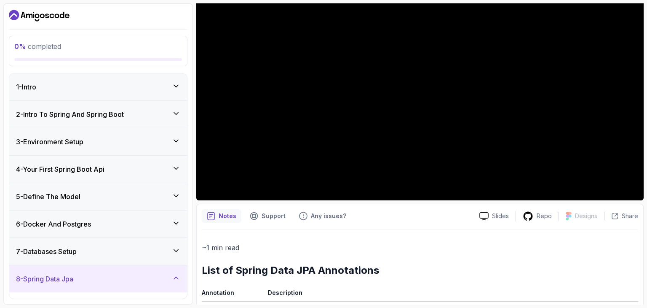
scroll to position [42, 0]
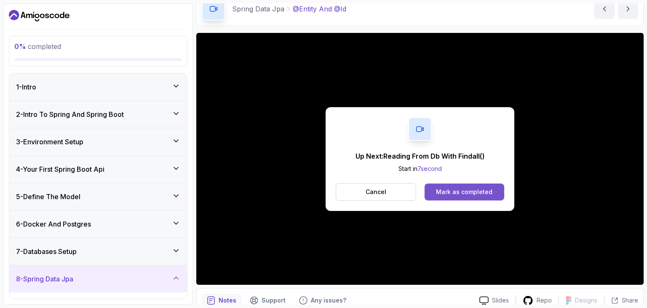
click at [471, 193] on div "Mark as completed" at bounding box center [464, 191] width 56 height 8
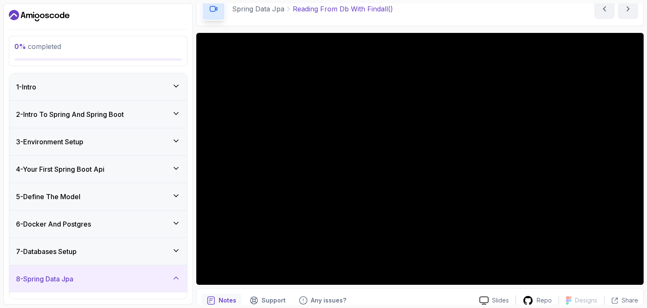
click at [88, 225] on h3 "6 - Docker And Postgres" at bounding box center [53, 224] width 75 height 10
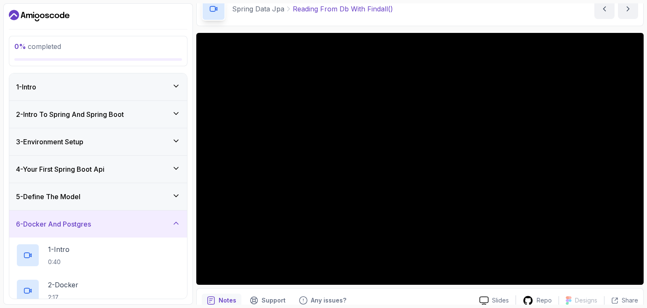
click at [174, 220] on icon at bounding box center [176, 223] width 8 height 8
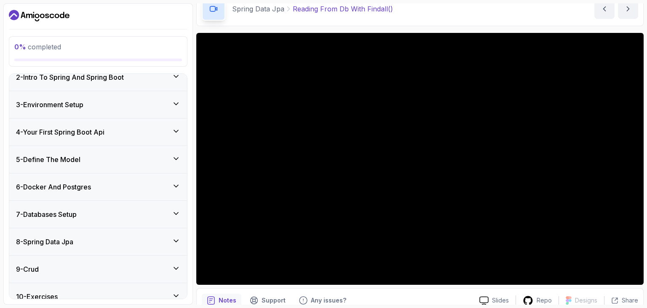
scroll to position [102, 0]
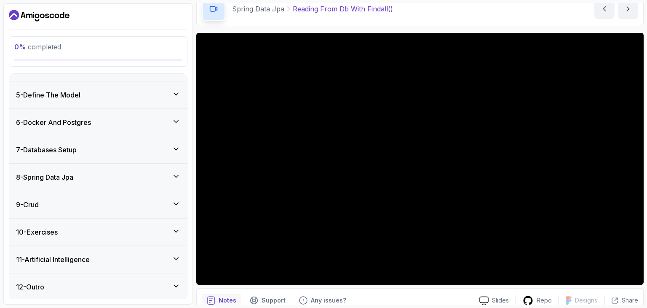
click at [177, 230] on icon at bounding box center [176, 231] width 4 height 2
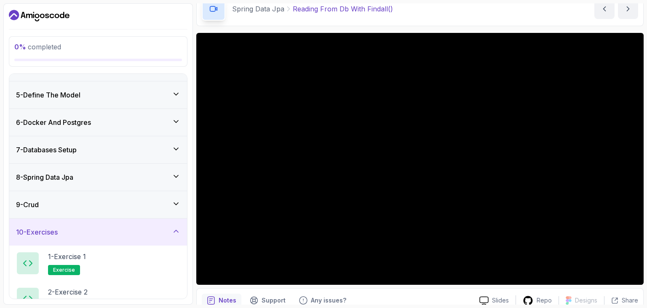
click at [177, 203] on icon at bounding box center [176, 203] width 8 height 8
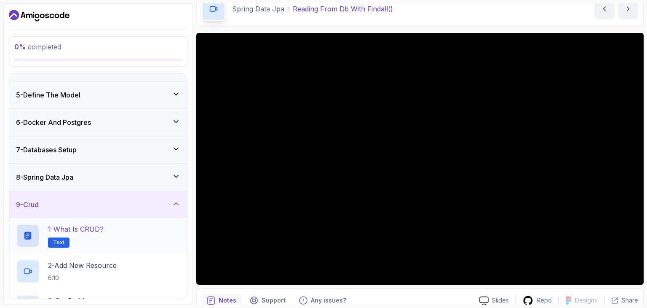
click at [101, 235] on h2 "1 - What is CRUD? Text" at bounding box center [76, 236] width 56 height 24
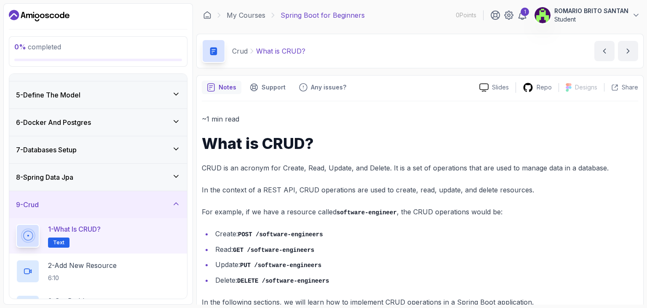
scroll to position [19, 0]
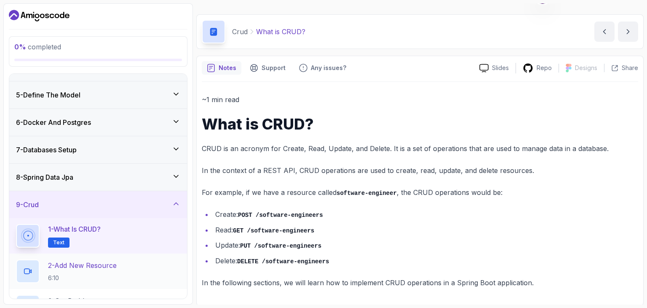
click at [113, 271] on h2 "2 - Add New Resource 6:10" at bounding box center [82, 271] width 69 height 22
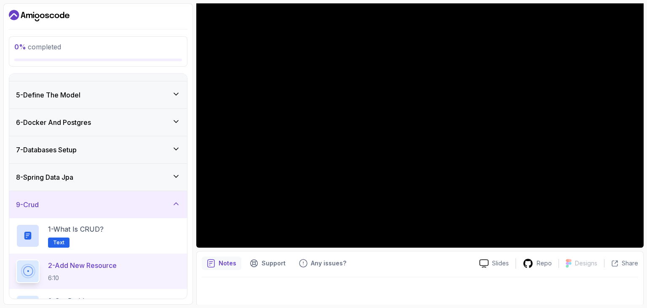
scroll to position [81, 0]
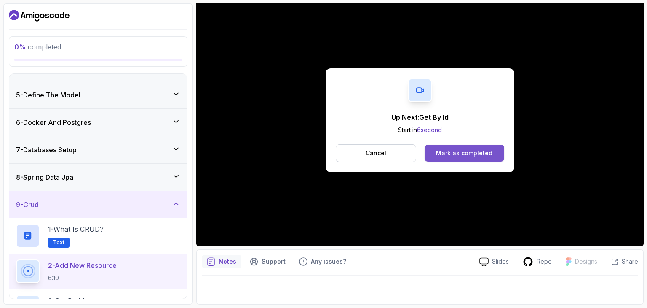
click at [455, 154] on div "Mark as completed" at bounding box center [464, 153] width 56 height 8
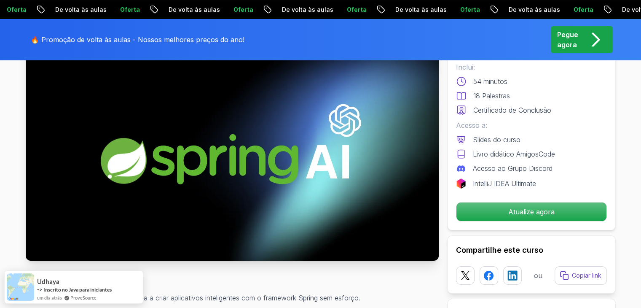
scroll to position [84, 0]
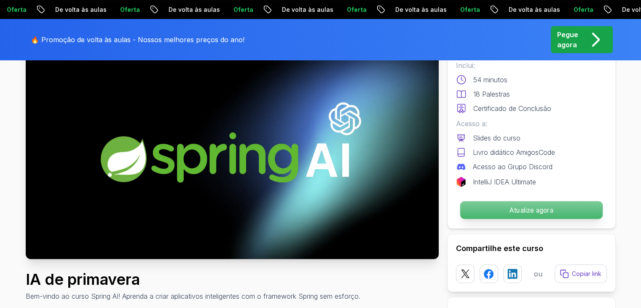
click at [519, 208] on font "Atualize agora" at bounding box center [531, 210] width 44 height 8
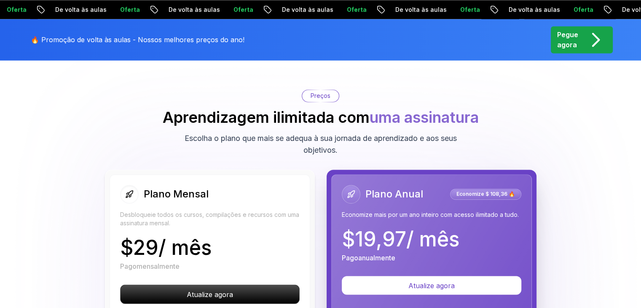
scroll to position [1421, 0]
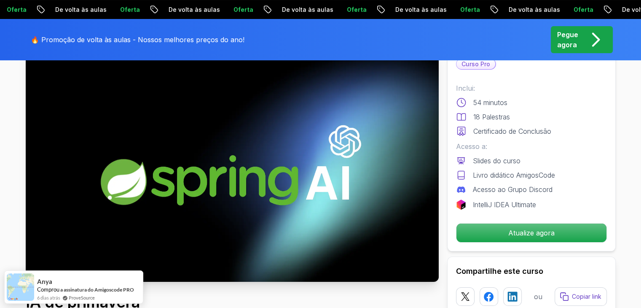
scroll to position [0, 0]
